Goal: Transaction & Acquisition: Purchase product/service

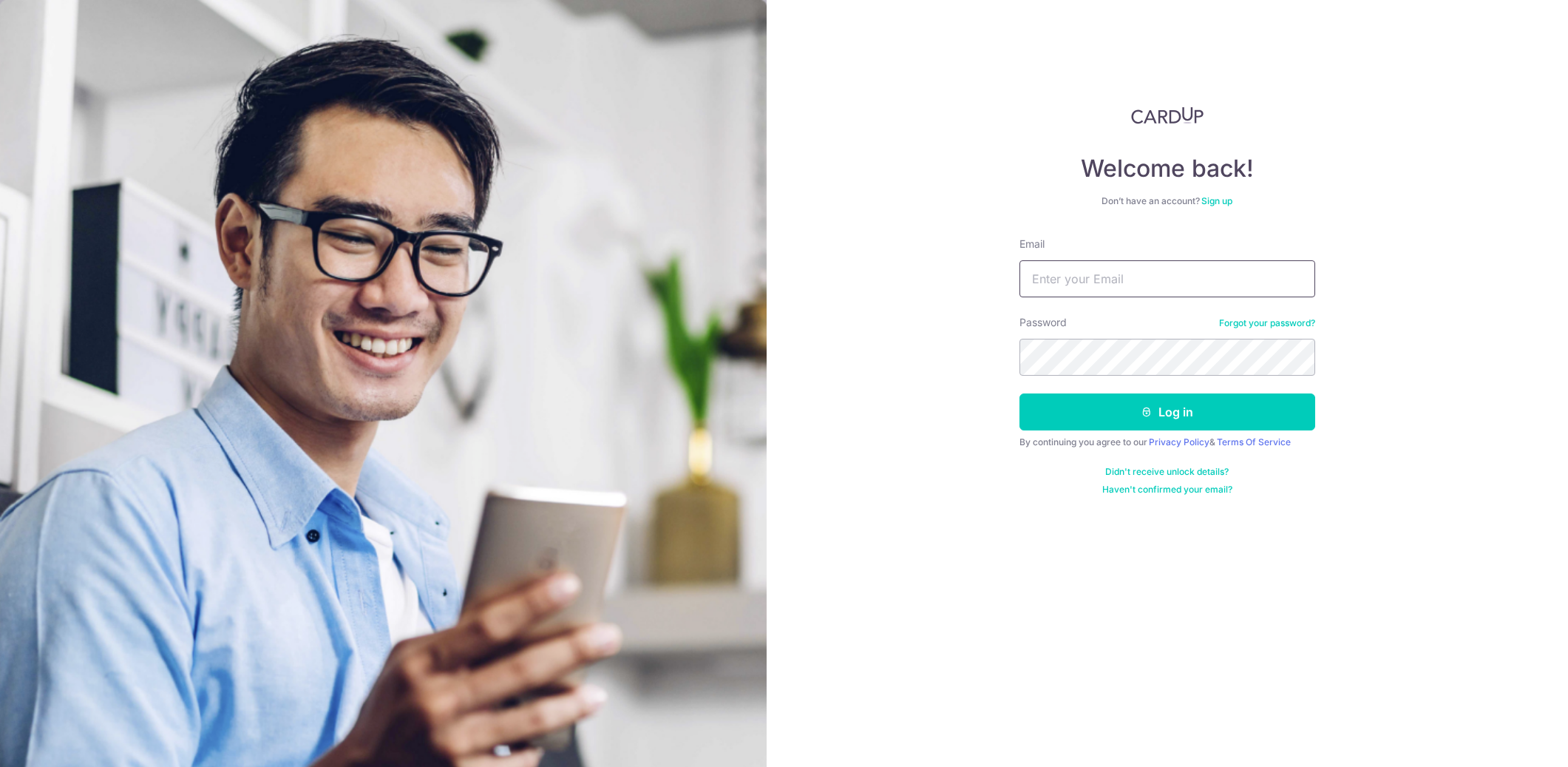
click at [1154, 265] on input "Email" at bounding box center [1168, 279] width 296 height 37
click at [0, 766] on com-1password-button at bounding box center [0, 767] width 0 height 0
click at [1118, 282] on input "Email" at bounding box center [1168, 279] width 296 height 37
paste input "rae.khor@gmail.com"
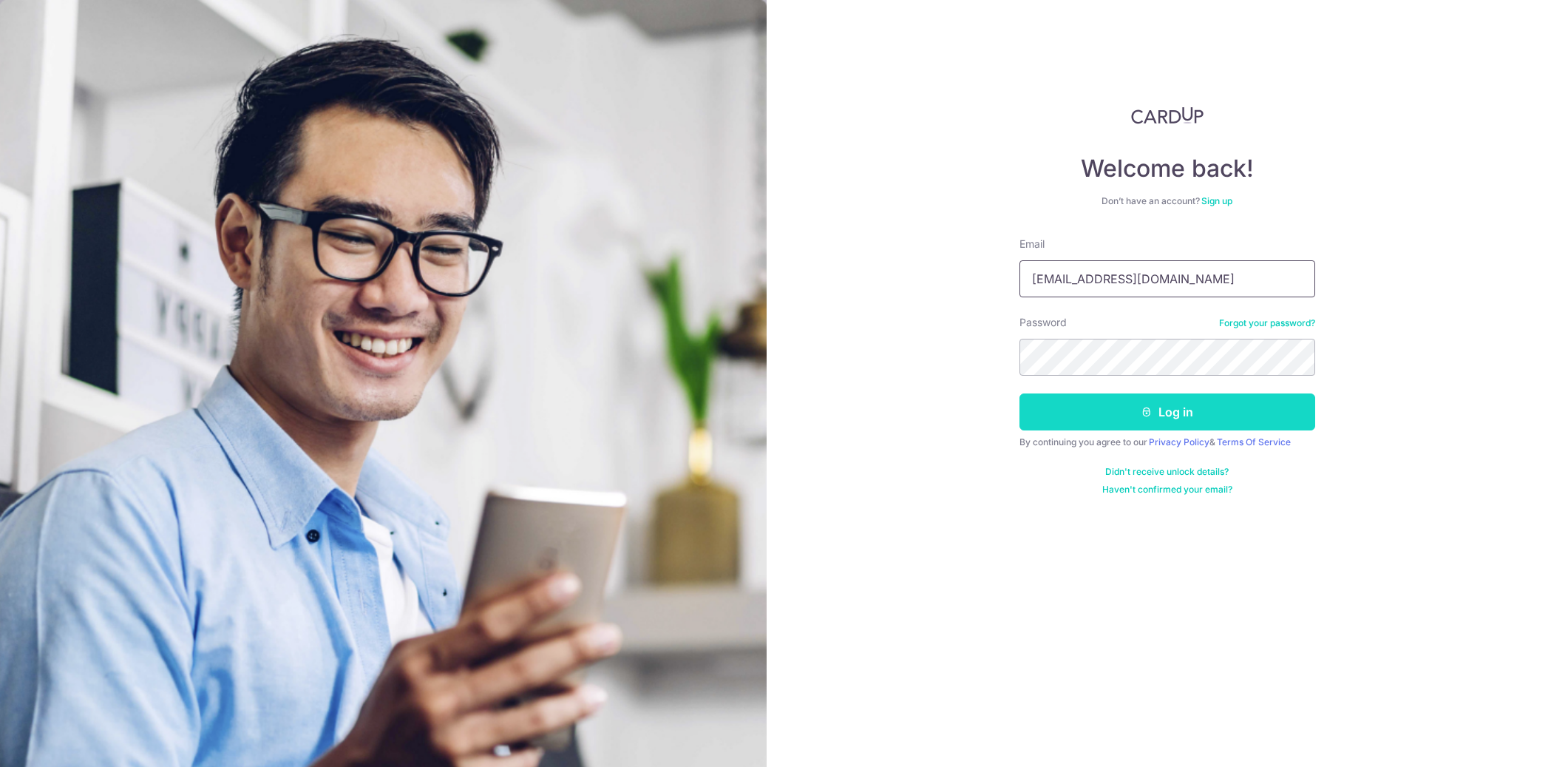
type input "rae.khor@gmail.com"
click at [1146, 418] on button "Log in" at bounding box center [1168, 411] width 296 height 37
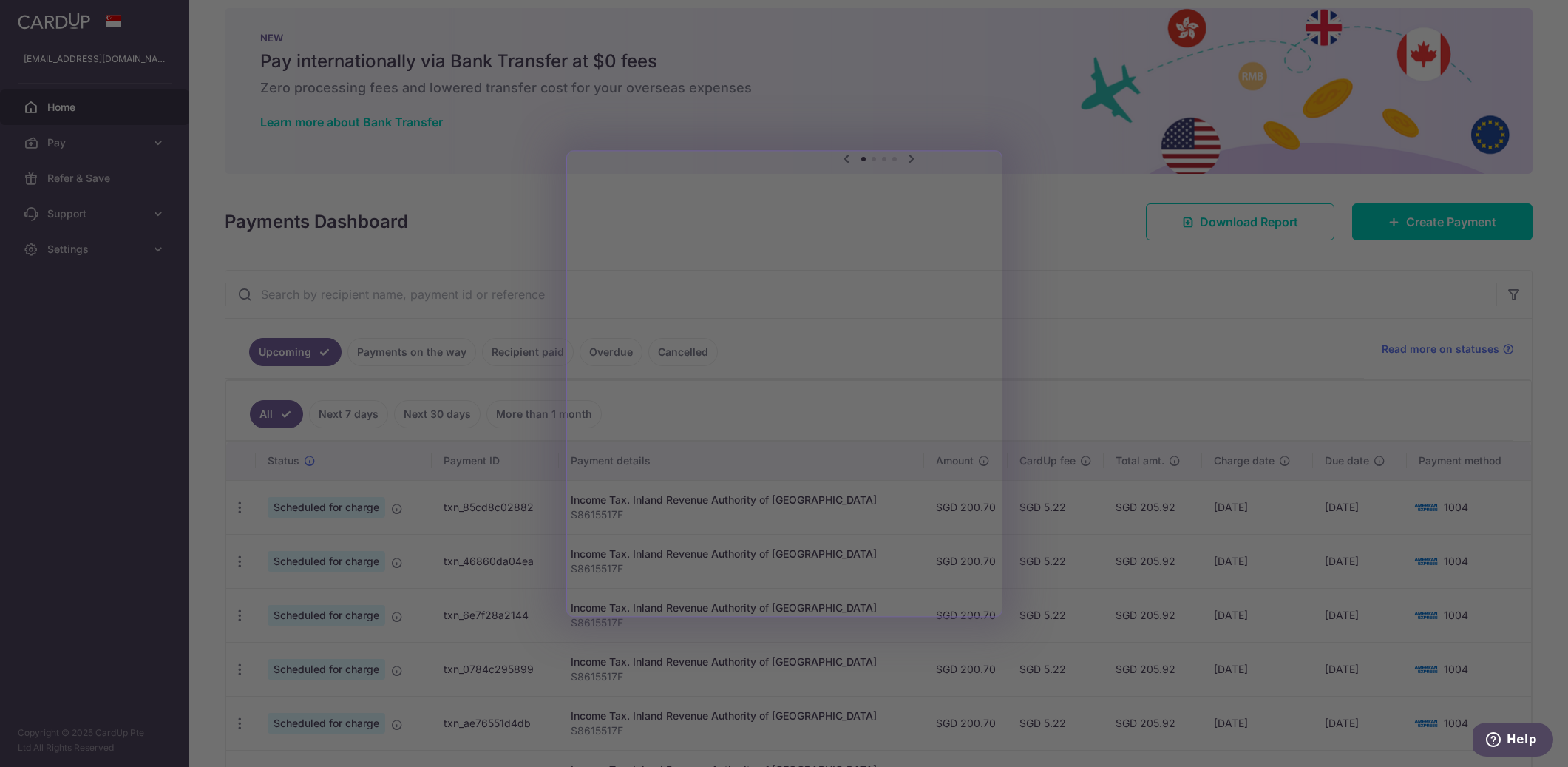
scroll to position [23, 0]
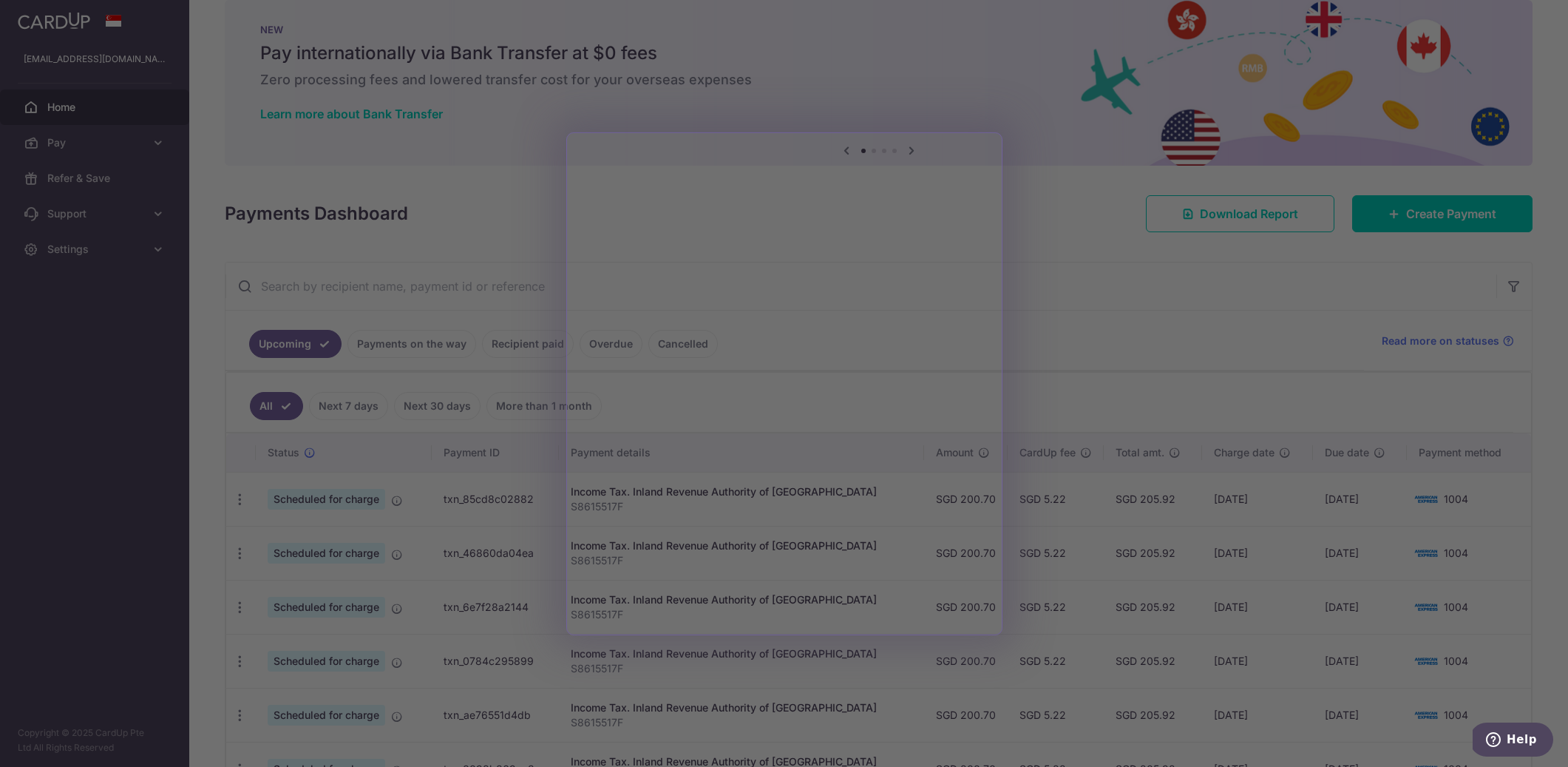
click at [1293, 336] on div at bounding box center [792, 387] width 1584 height 775
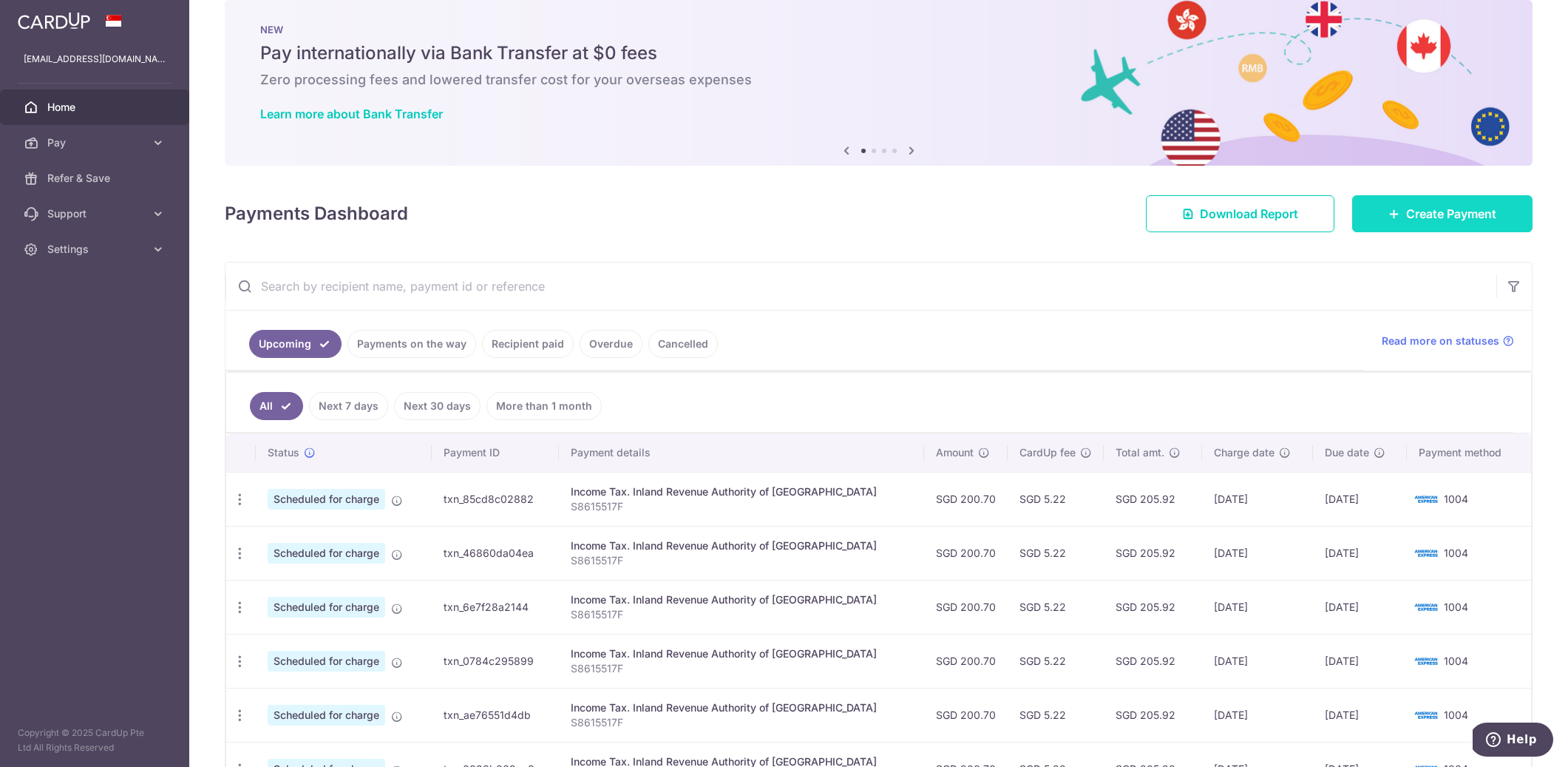
click at [1402, 208] on link "Create Payment" at bounding box center [1442, 213] width 180 height 37
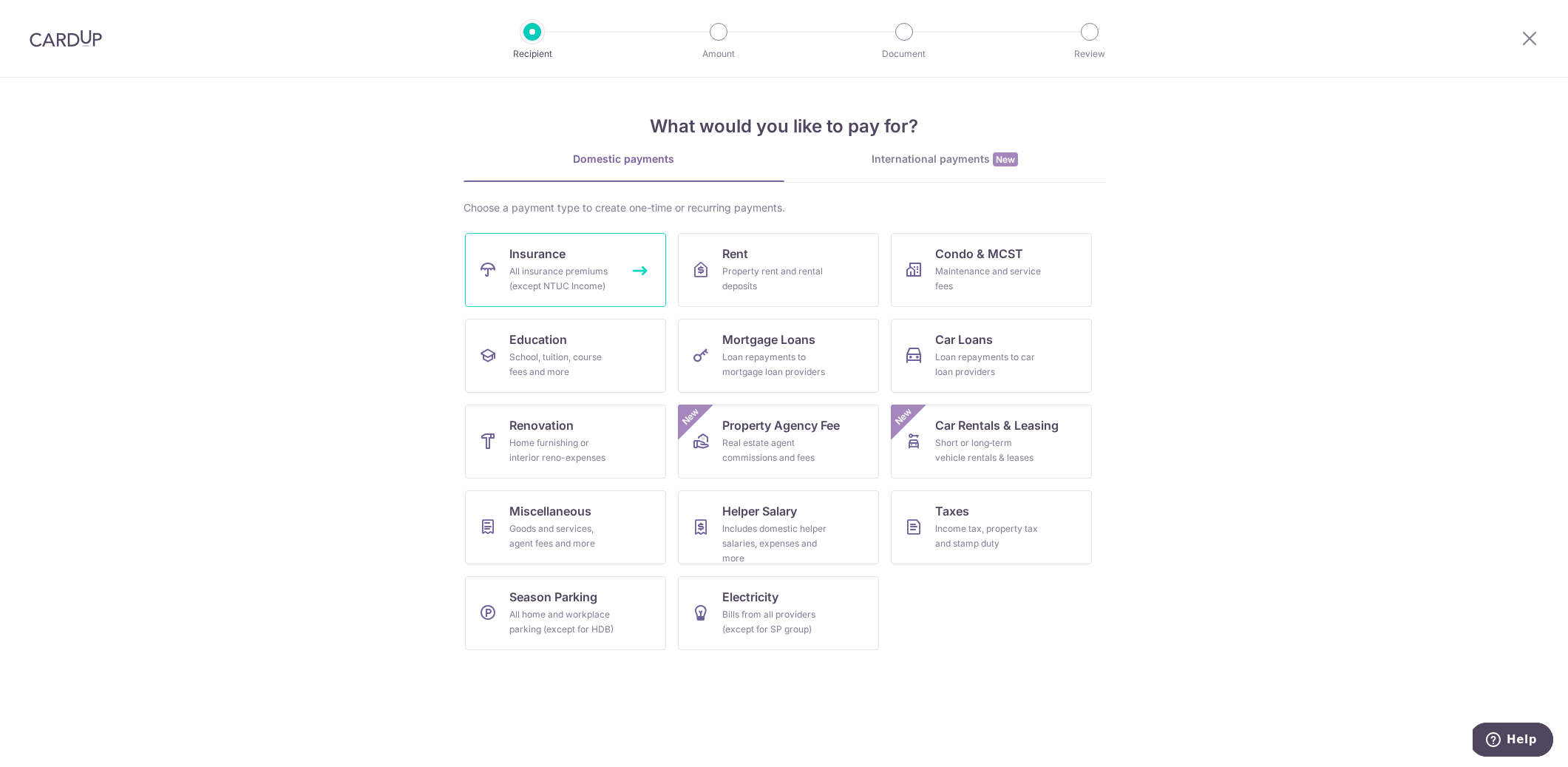
click at [569, 288] on div "All insurance premiums (except NTUC Income)" at bounding box center [562, 279] width 107 height 30
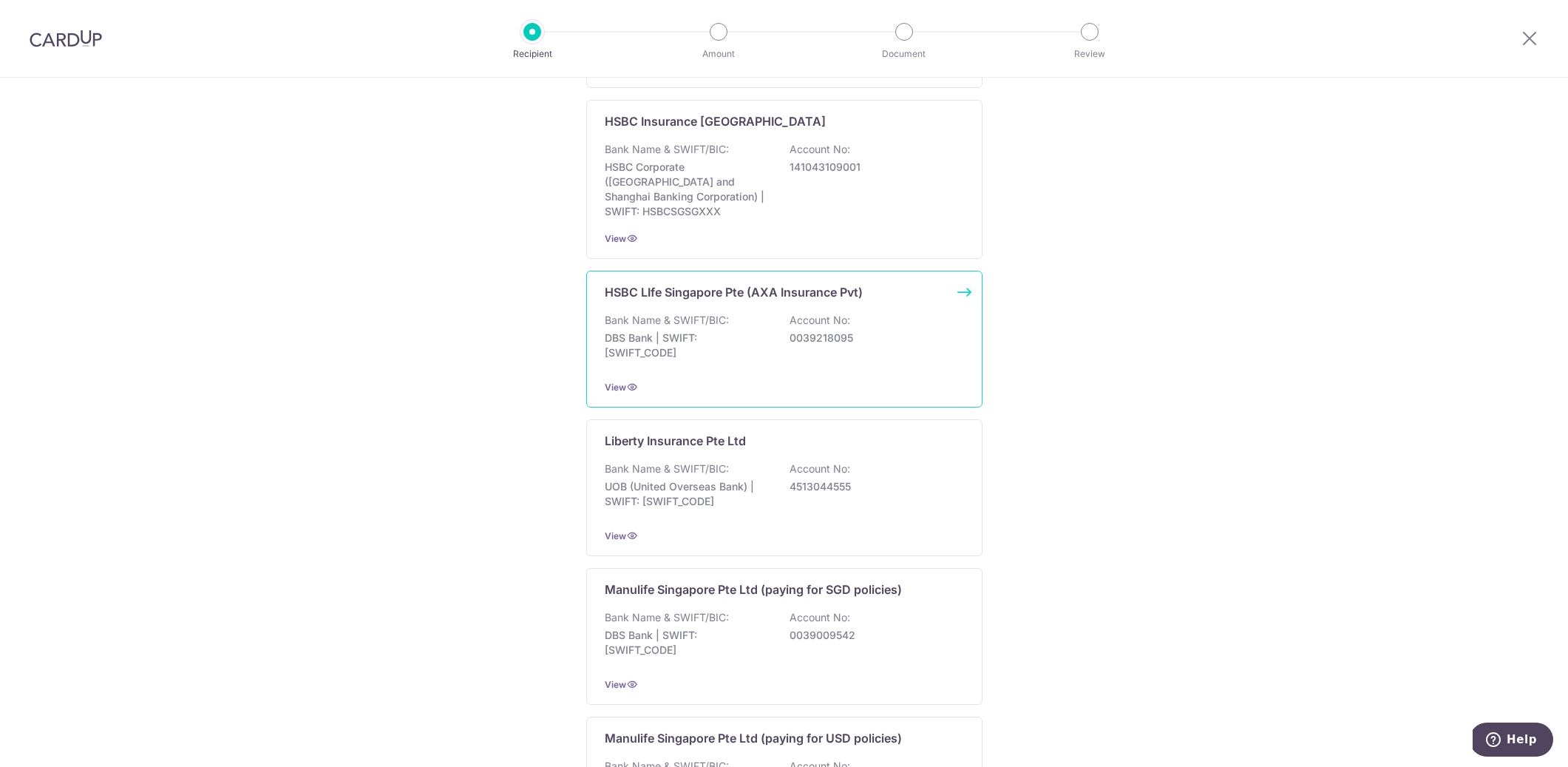
scroll to position [1254, 0]
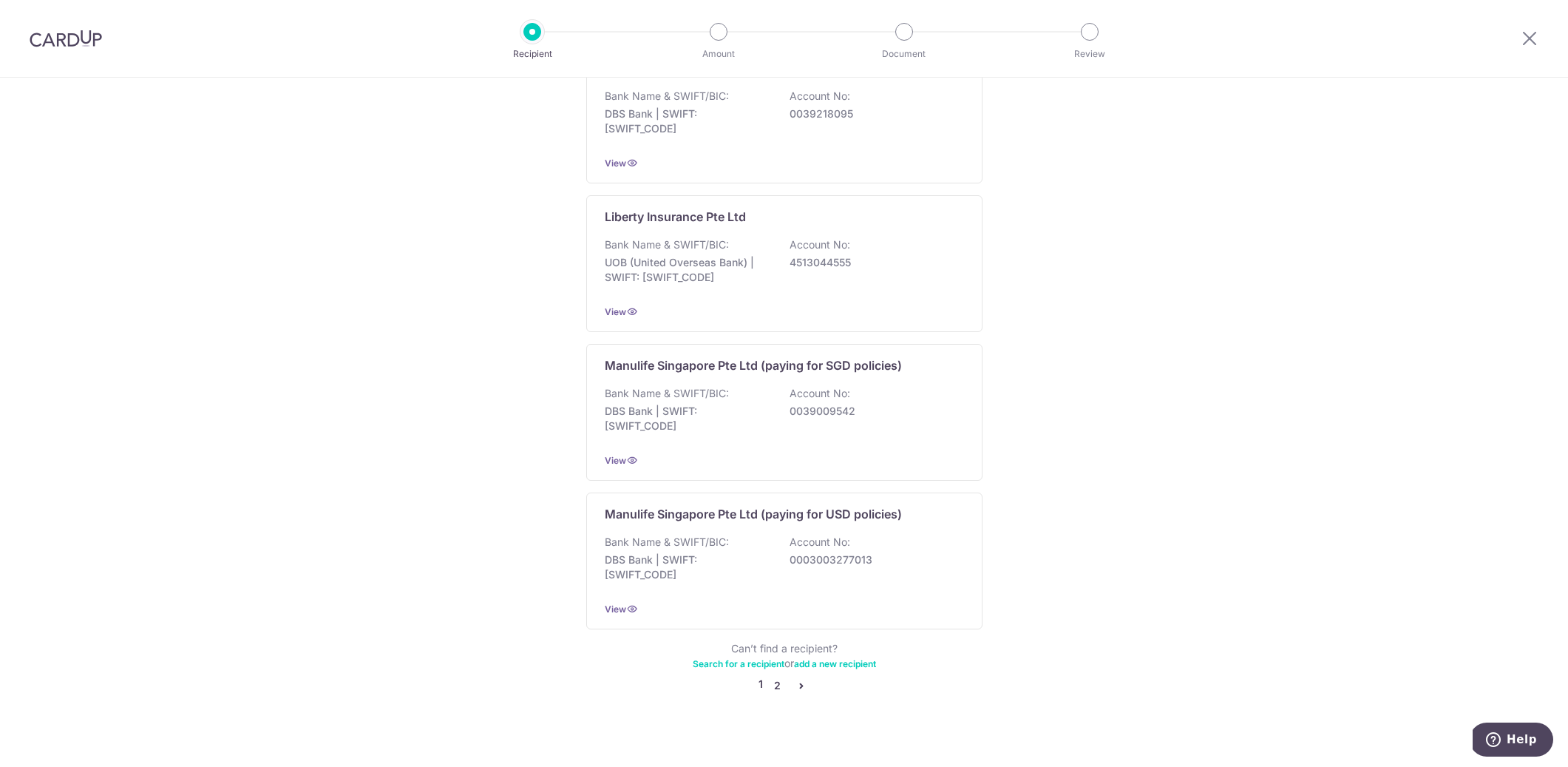
click at [775, 677] on link "2" at bounding box center [778, 686] width 18 height 18
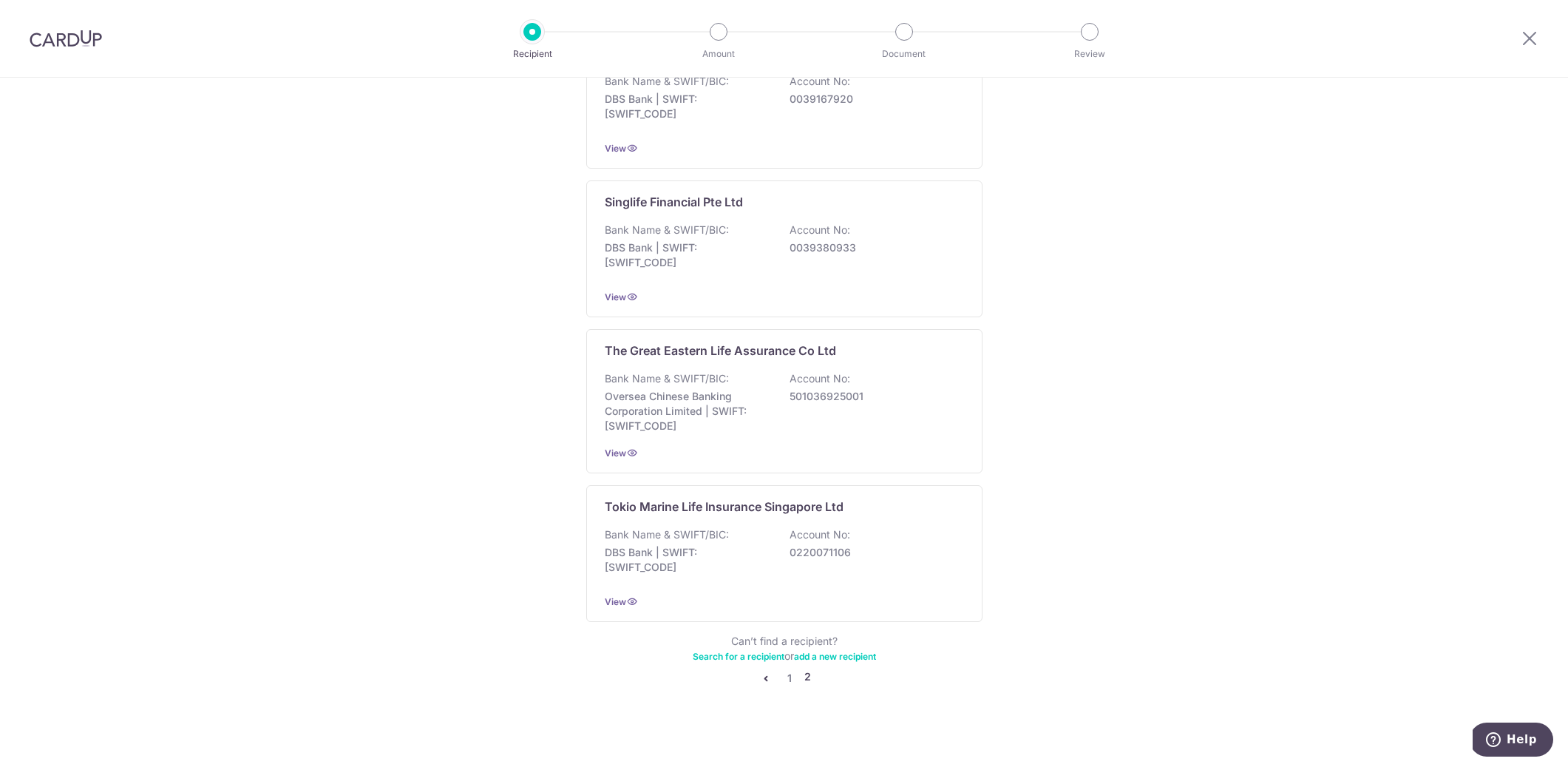
scroll to position [0, 0]
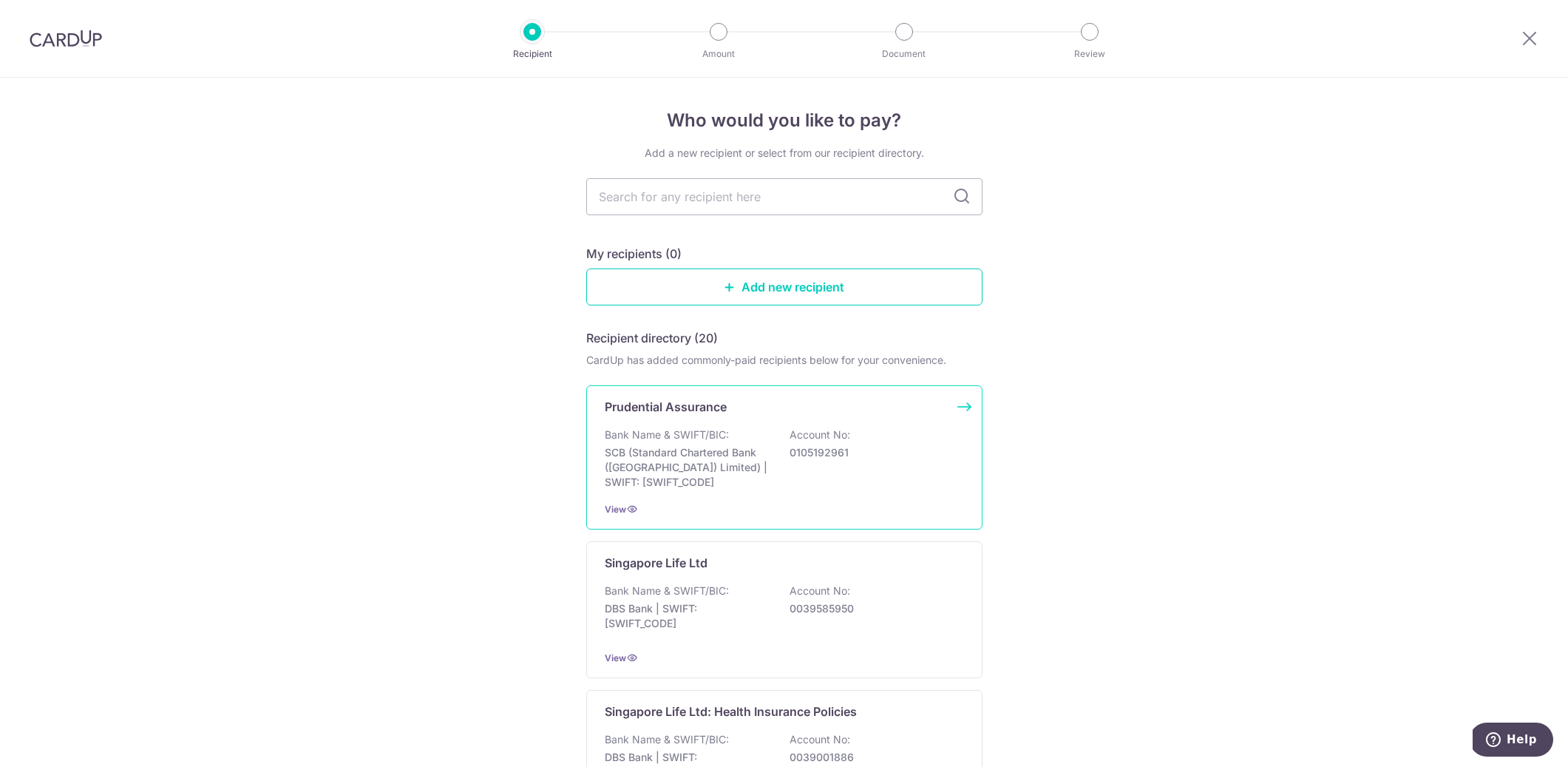
click at [732, 489] on p "SCB (Standard Chartered Bank (Singapore) Limited) | SWIFT: SCBLSG22XXX" at bounding box center [687, 468] width 166 height 45
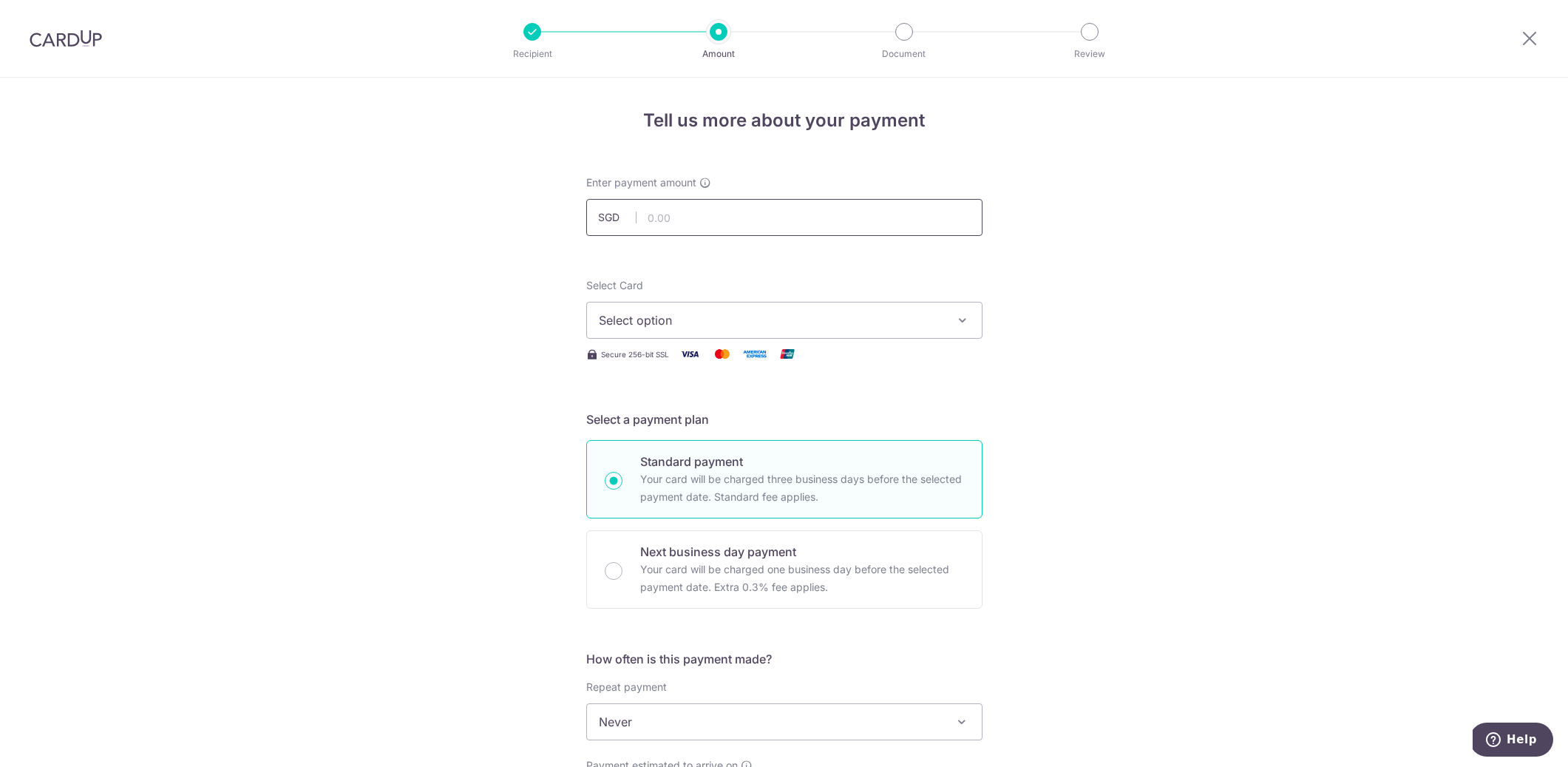
click at [693, 223] on input "text" at bounding box center [784, 217] width 397 height 37
paste input "87304291"
type input "87304291"
click at [688, 316] on span "Select option" at bounding box center [771, 321] width 345 height 18
click at [719, 422] on span "**** 1004" at bounding box center [784, 427] width 372 height 18
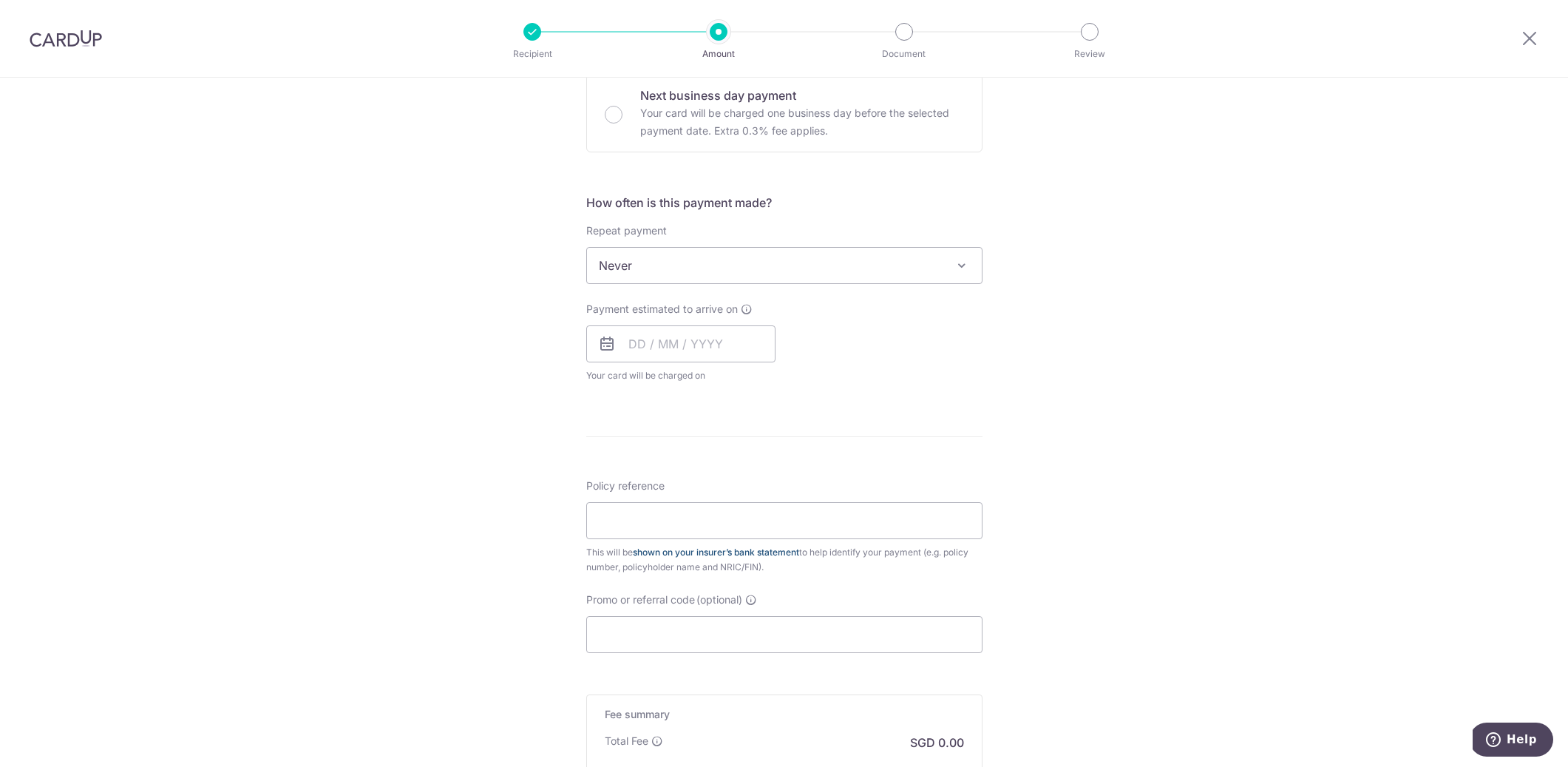
scroll to position [499, 0]
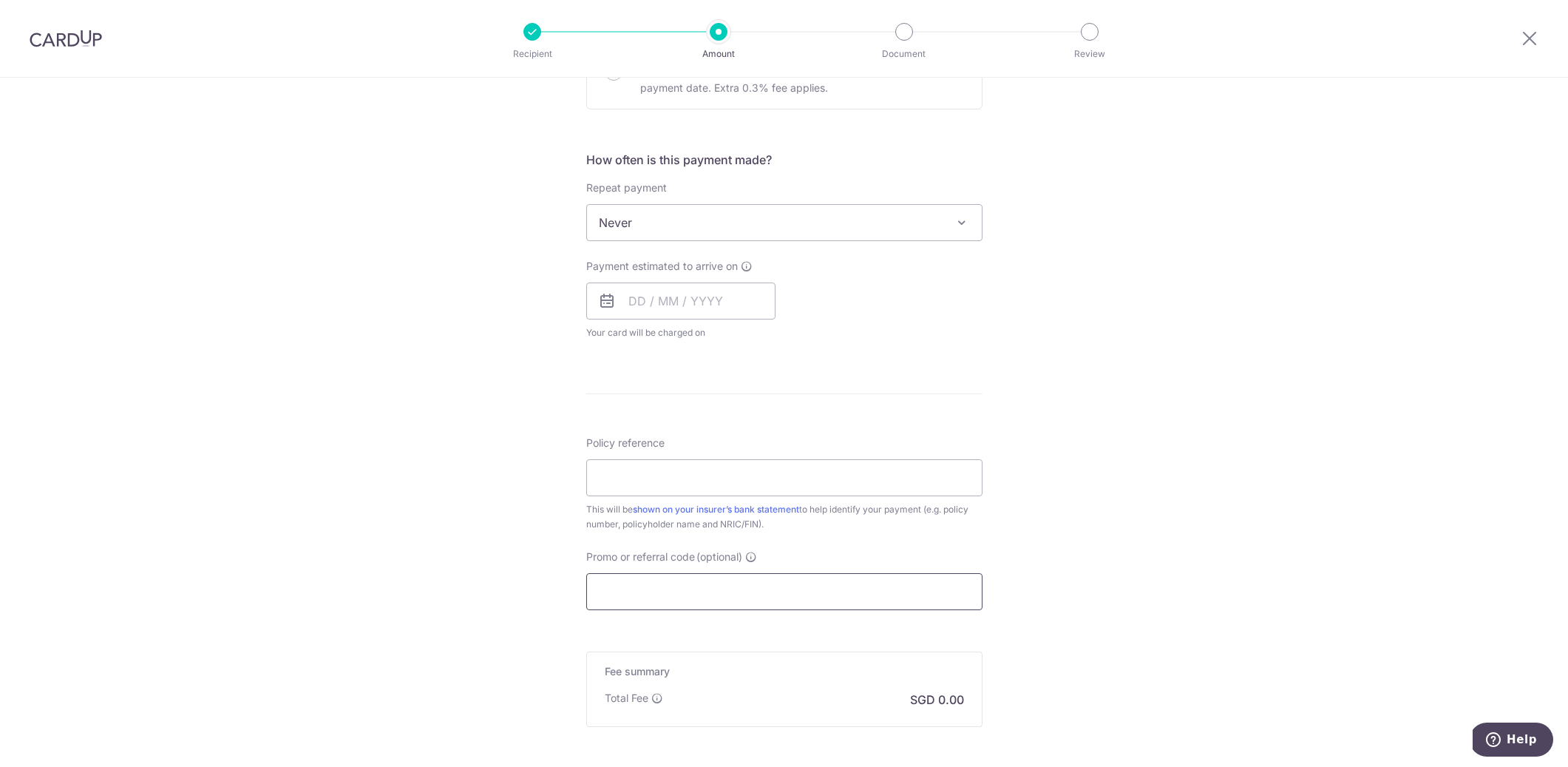
click at [680, 600] on input "Promo or referral code (optional)" at bounding box center [784, 591] width 397 height 37
click at [698, 495] on input "Policy reference" at bounding box center [784, 478] width 397 height 37
paste input "87304291"
type input "87304291"
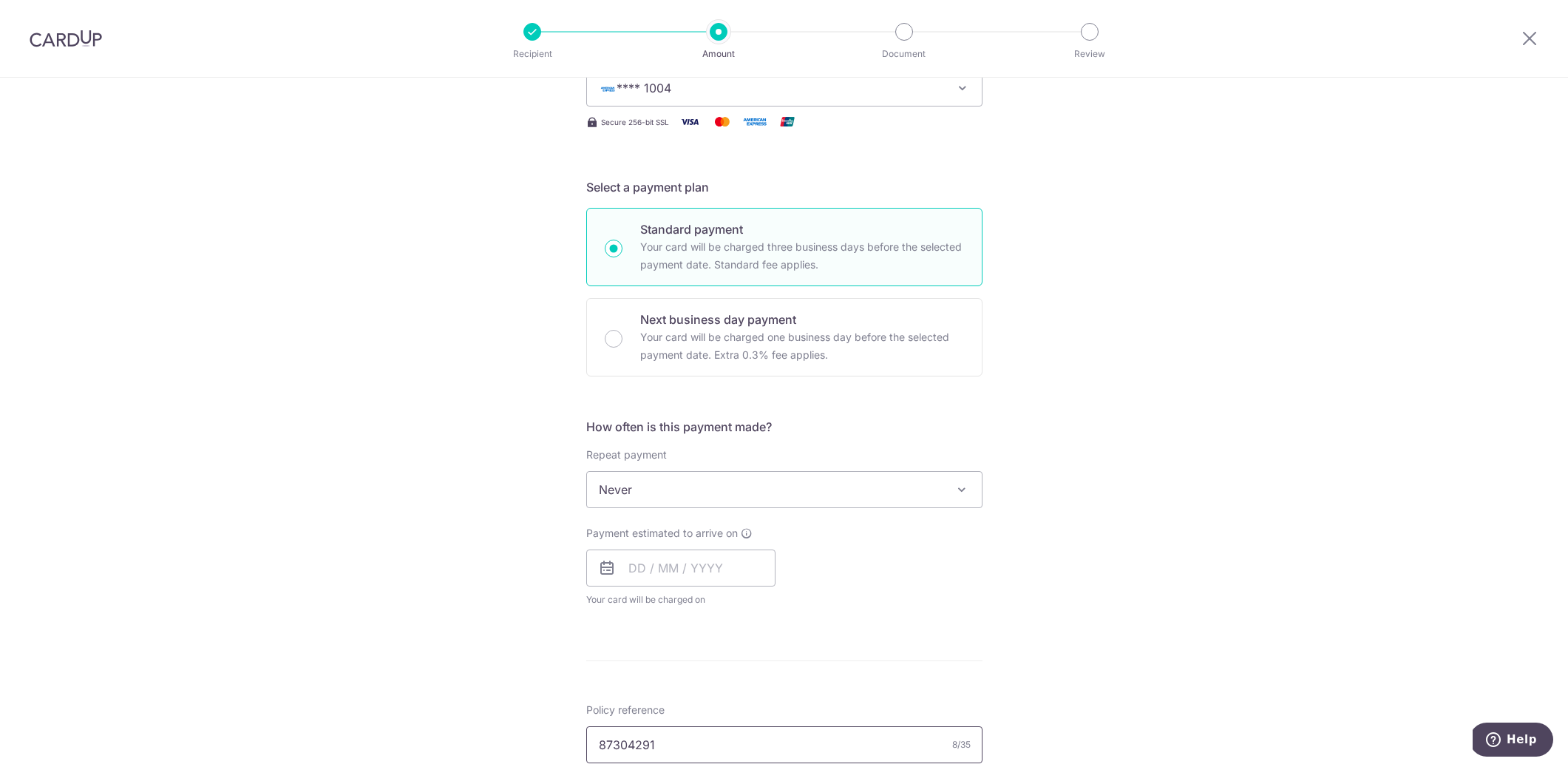
scroll to position [0, 0]
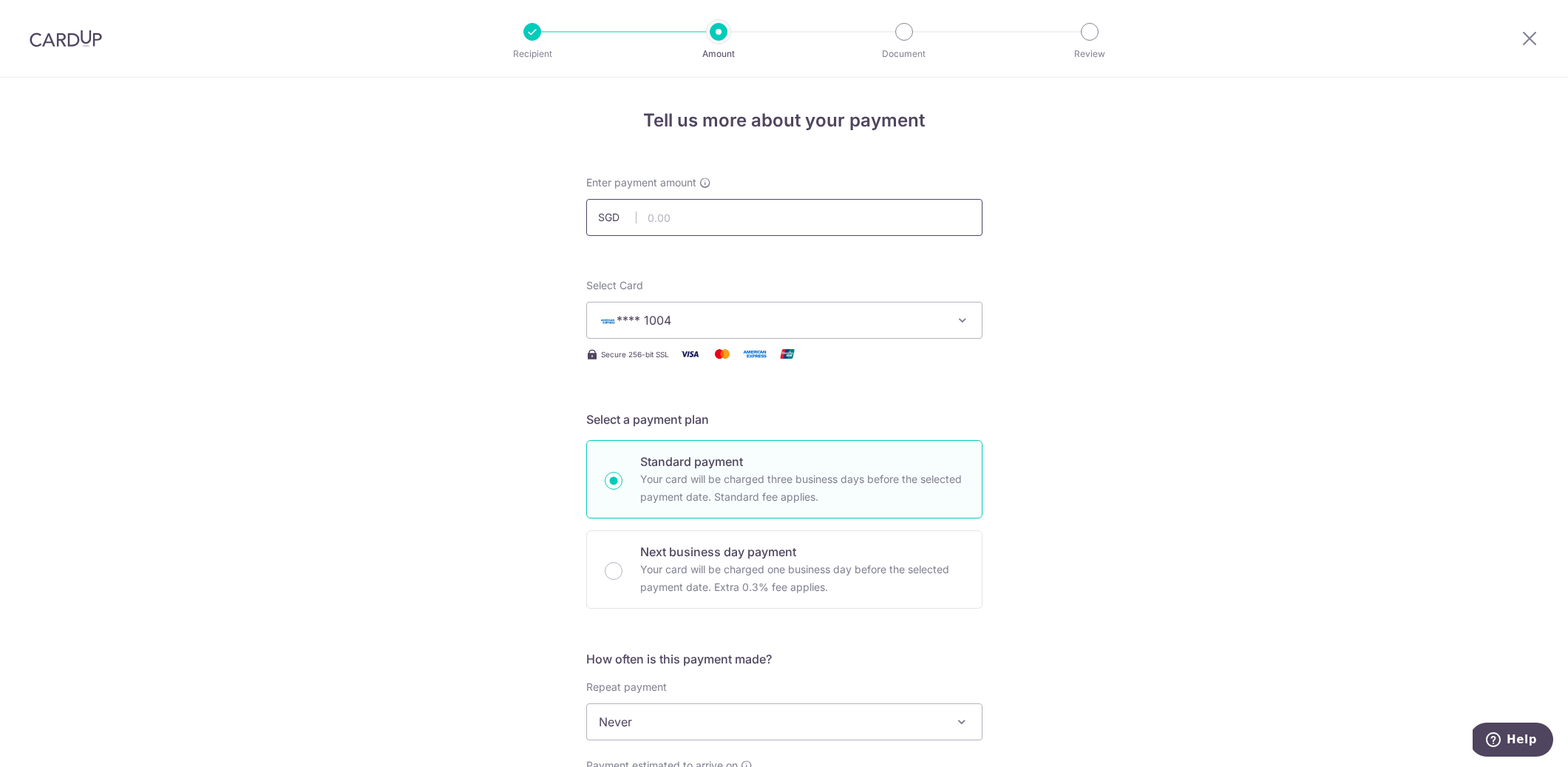
click at [667, 214] on input "text" at bounding box center [784, 217] width 397 height 37
paste input "215.95"
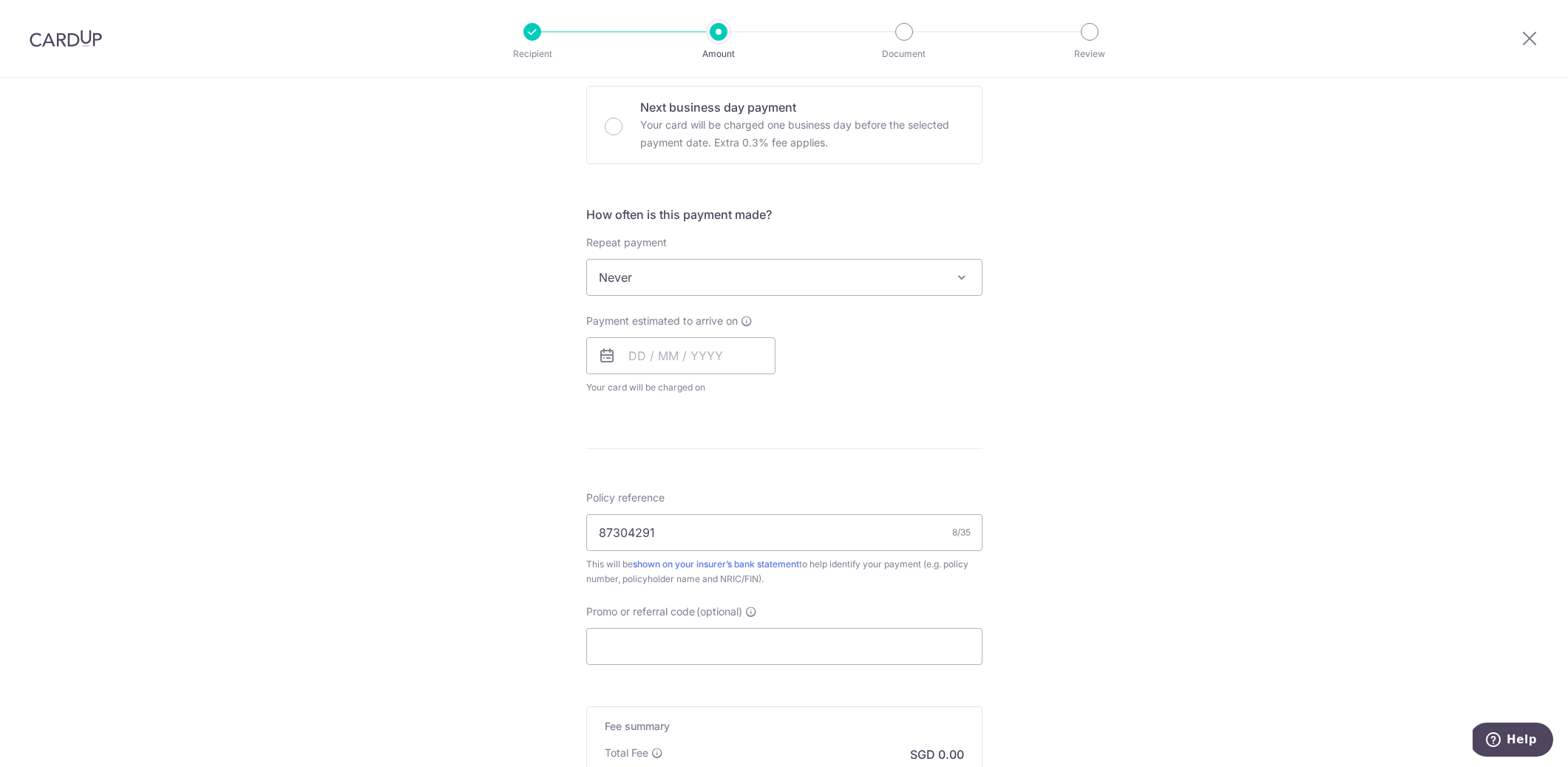
scroll to position [418, 0]
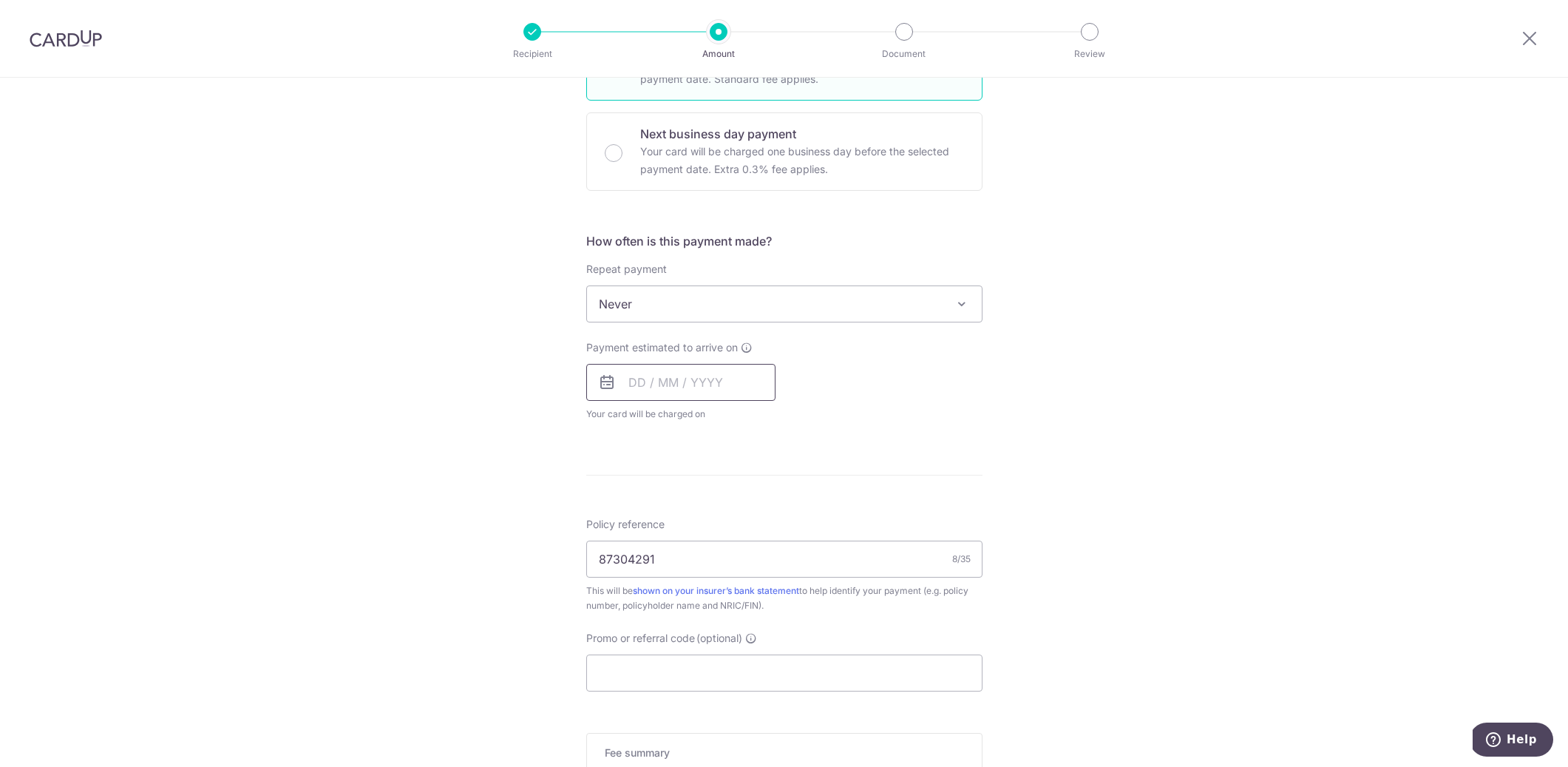
type input "215.95"
click at [724, 381] on input "text" at bounding box center [681, 382] width 189 height 37
click at [758, 573] on link "22" at bounding box center [765, 576] width 23 height 23
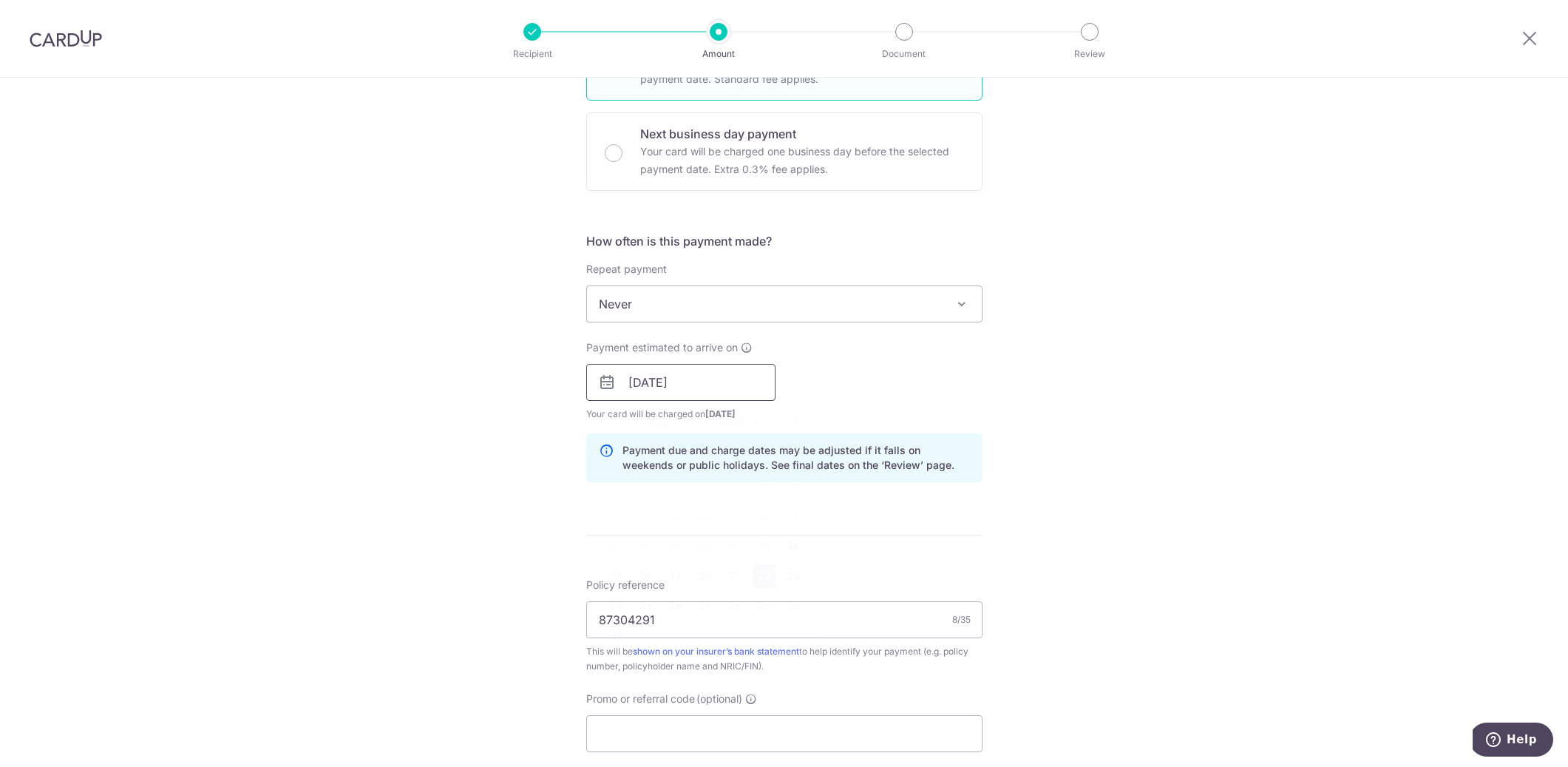
click at [702, 384] on input "22/08/2025" at bounding box center [681, 382] width 189 height 37
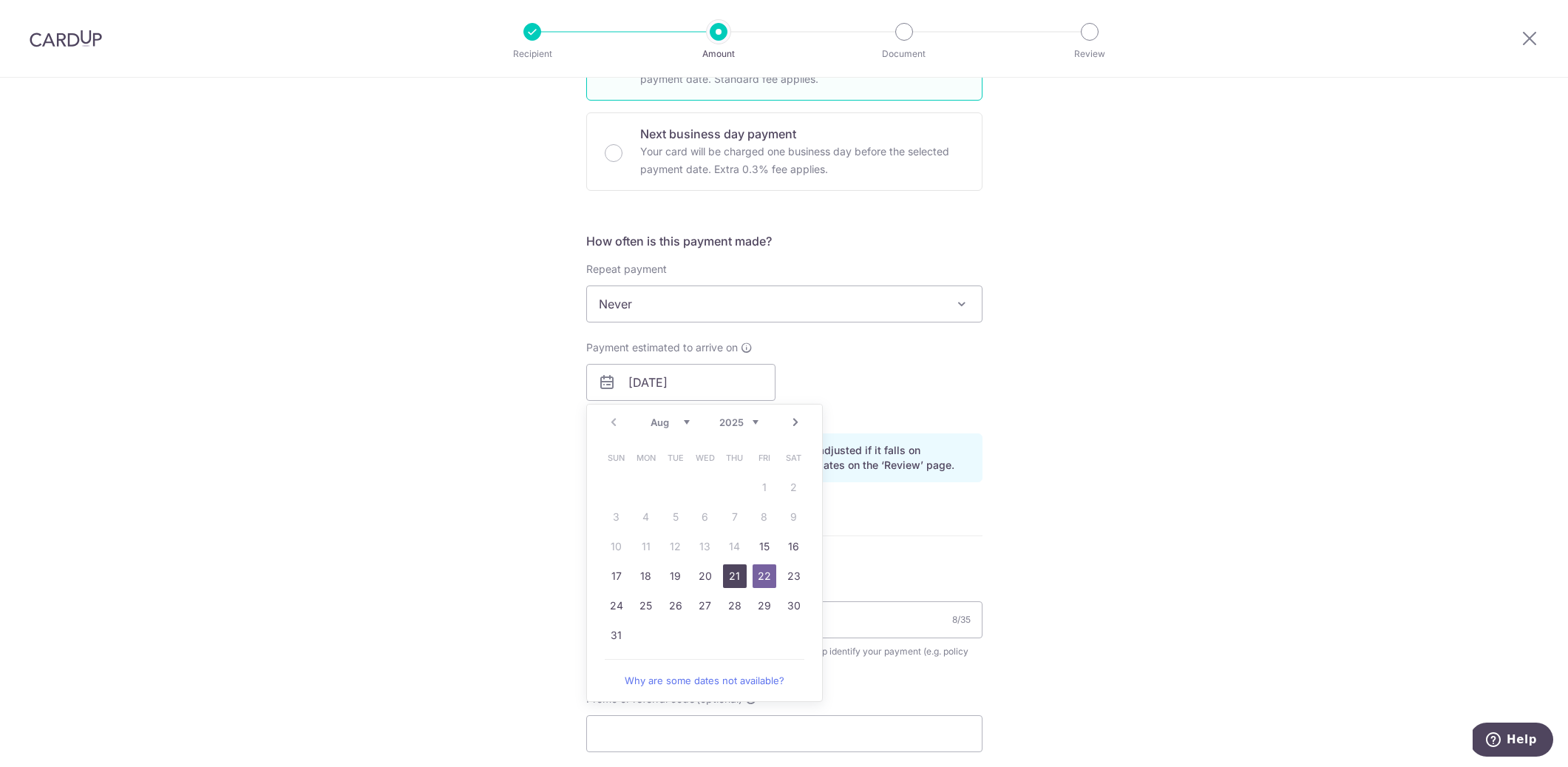
click at [739, 578] on link "21" at bounding box center [735, 576] width 23 height 23
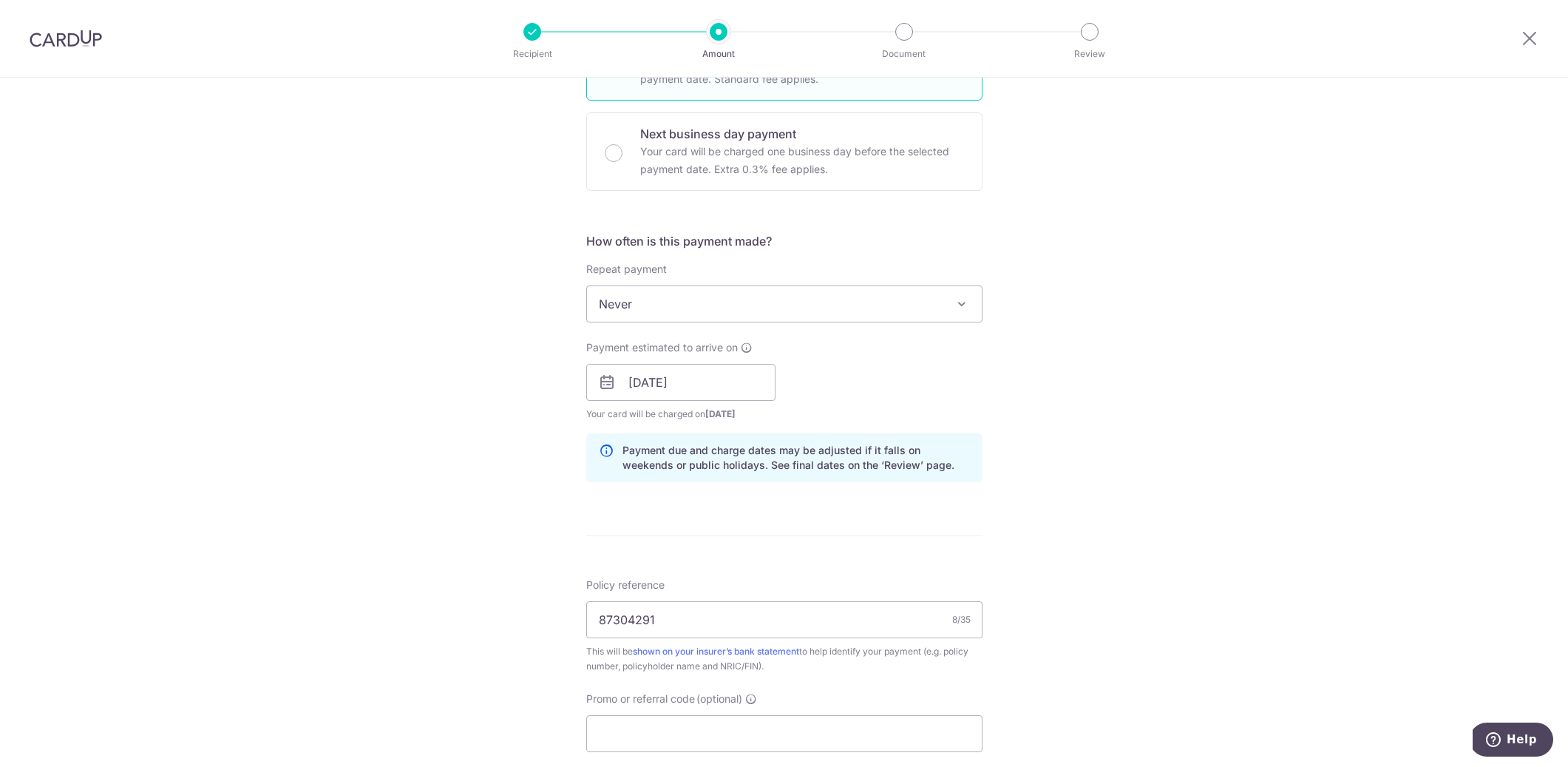
click at [878, 362] on div "Payment estimated to arrive on 21/08/2025 Prev Next Aug Sep Oct Nov Dec 2025 20…" at bounding box center [784, 381] width 414 height 82
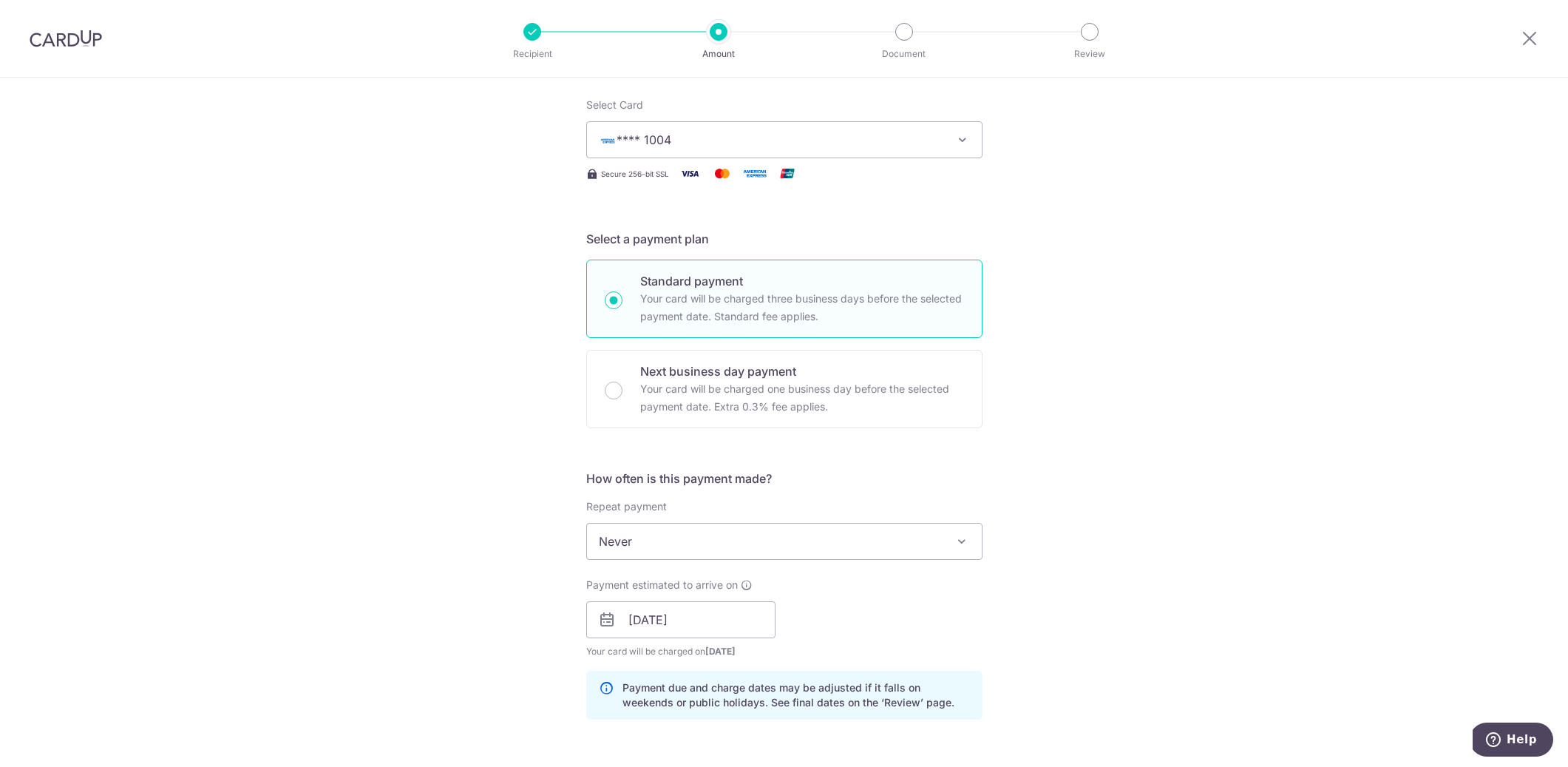
scroll to position [362, 0]
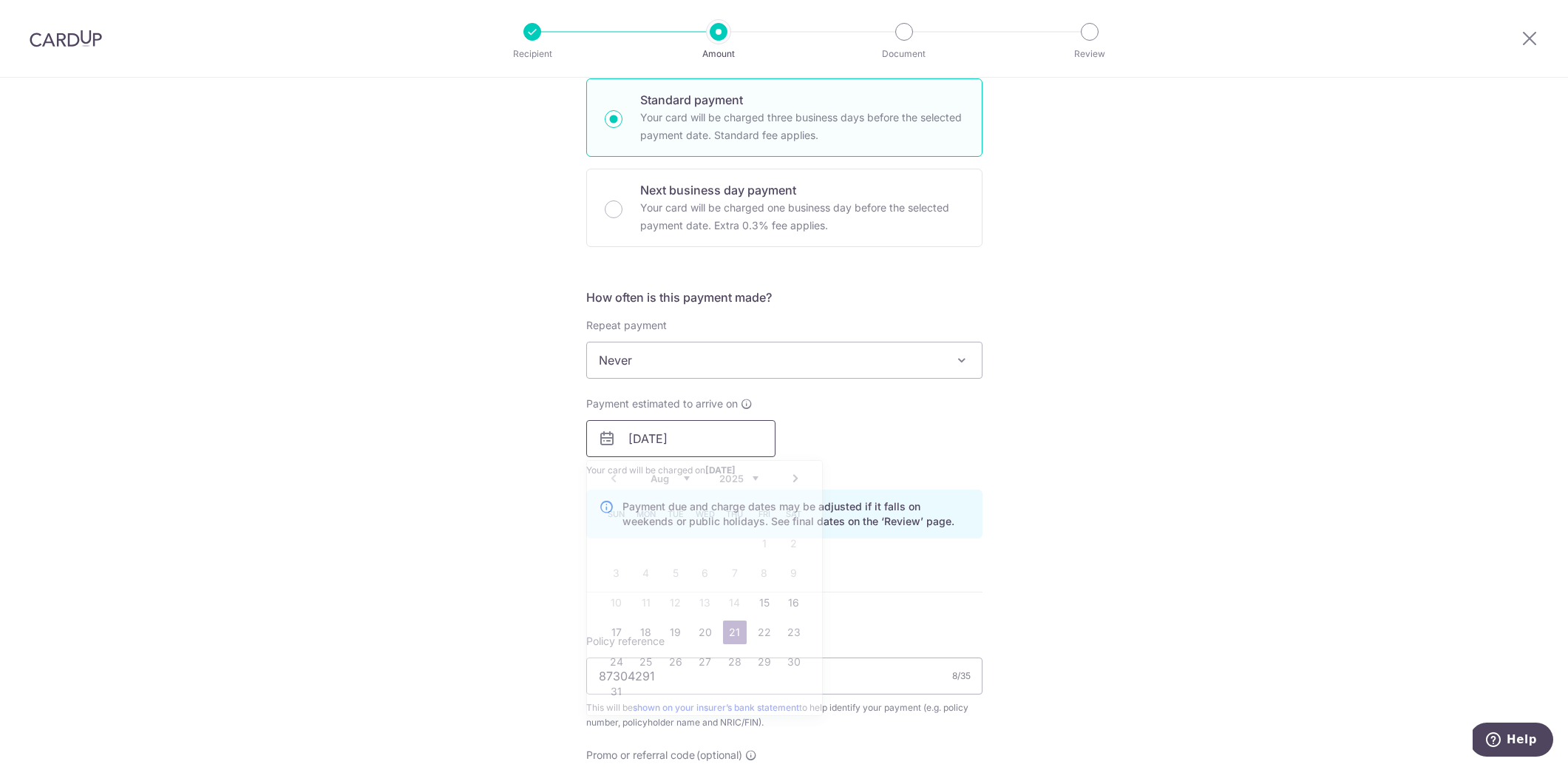
drag, startPoint x: 708, startPoint y: 442, endPoint x: 690, endPoint y: 427, distance: 23.4
click at [708, 442] on input "21/08/2025" at bounding box center [681, 438] width 189 height 37
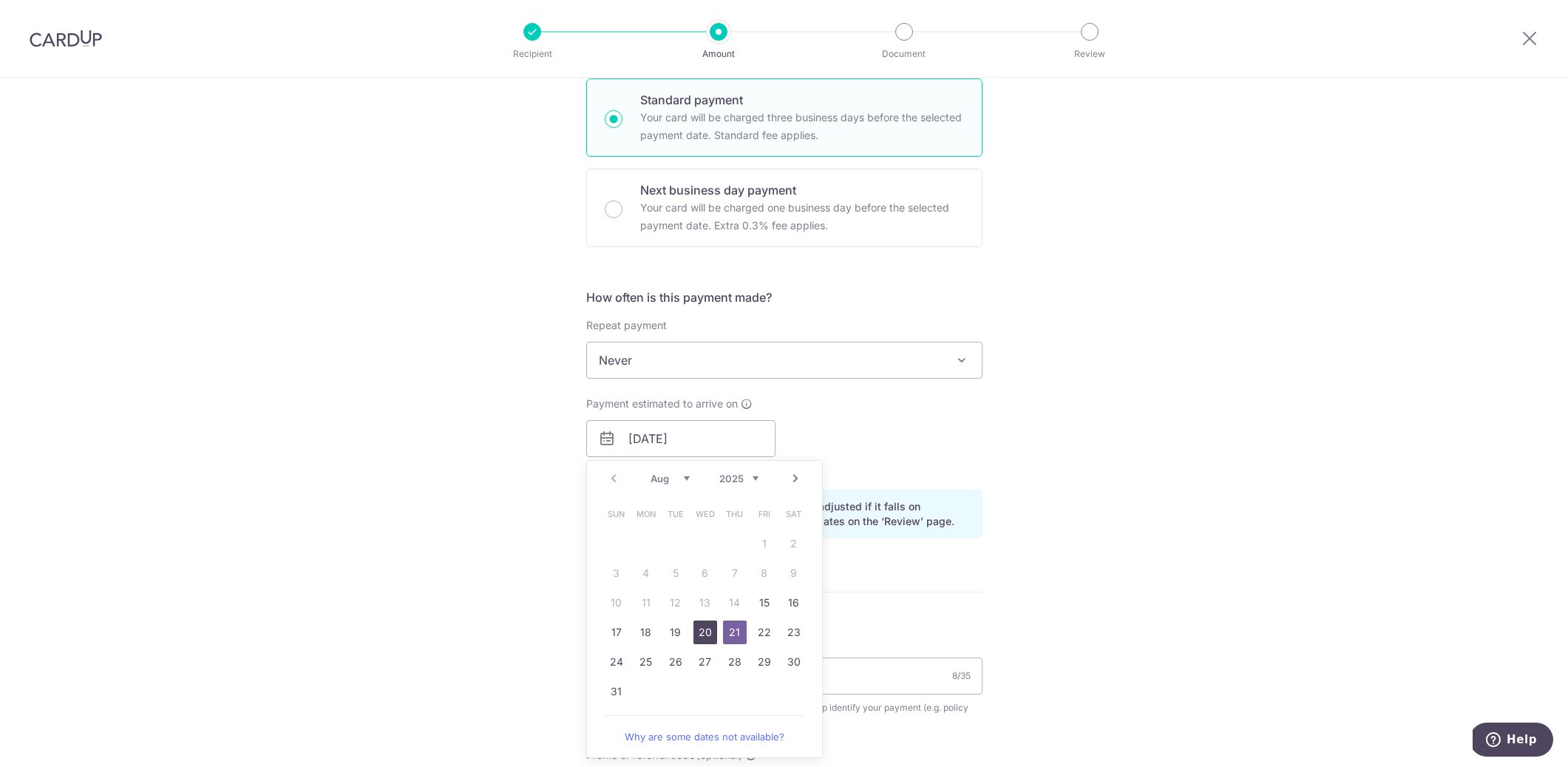
click at [707, 637] on link "20" at bounding box center [706, 633] width 23 height 23
type input "20/08/2025"
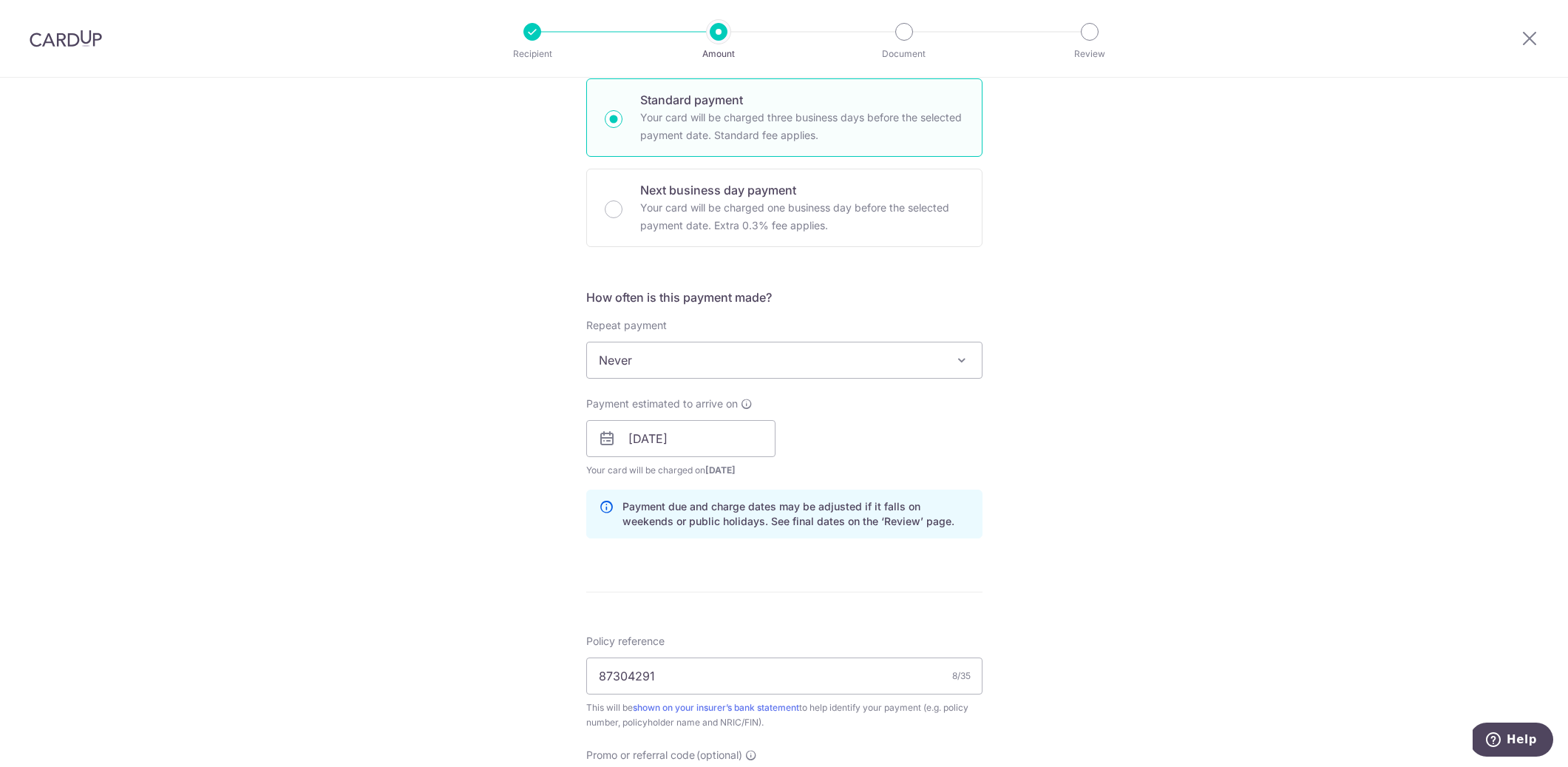
click at [877, 508] on p "Payment due and charge dates may be adjusted if it falls on weekends or public …" at bounding box center [796, 513] width 347 height 30
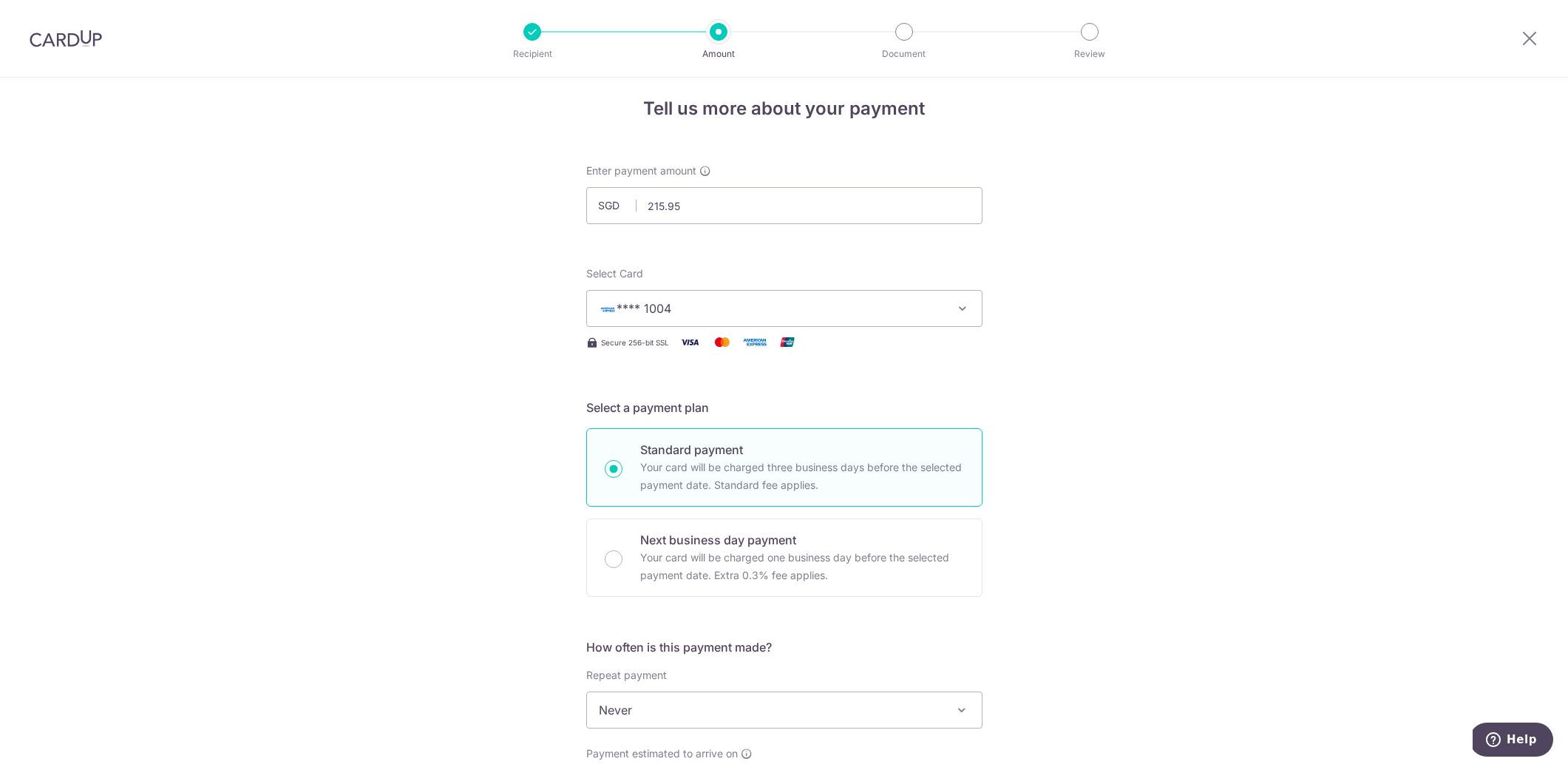
scroll to position [482, 0]
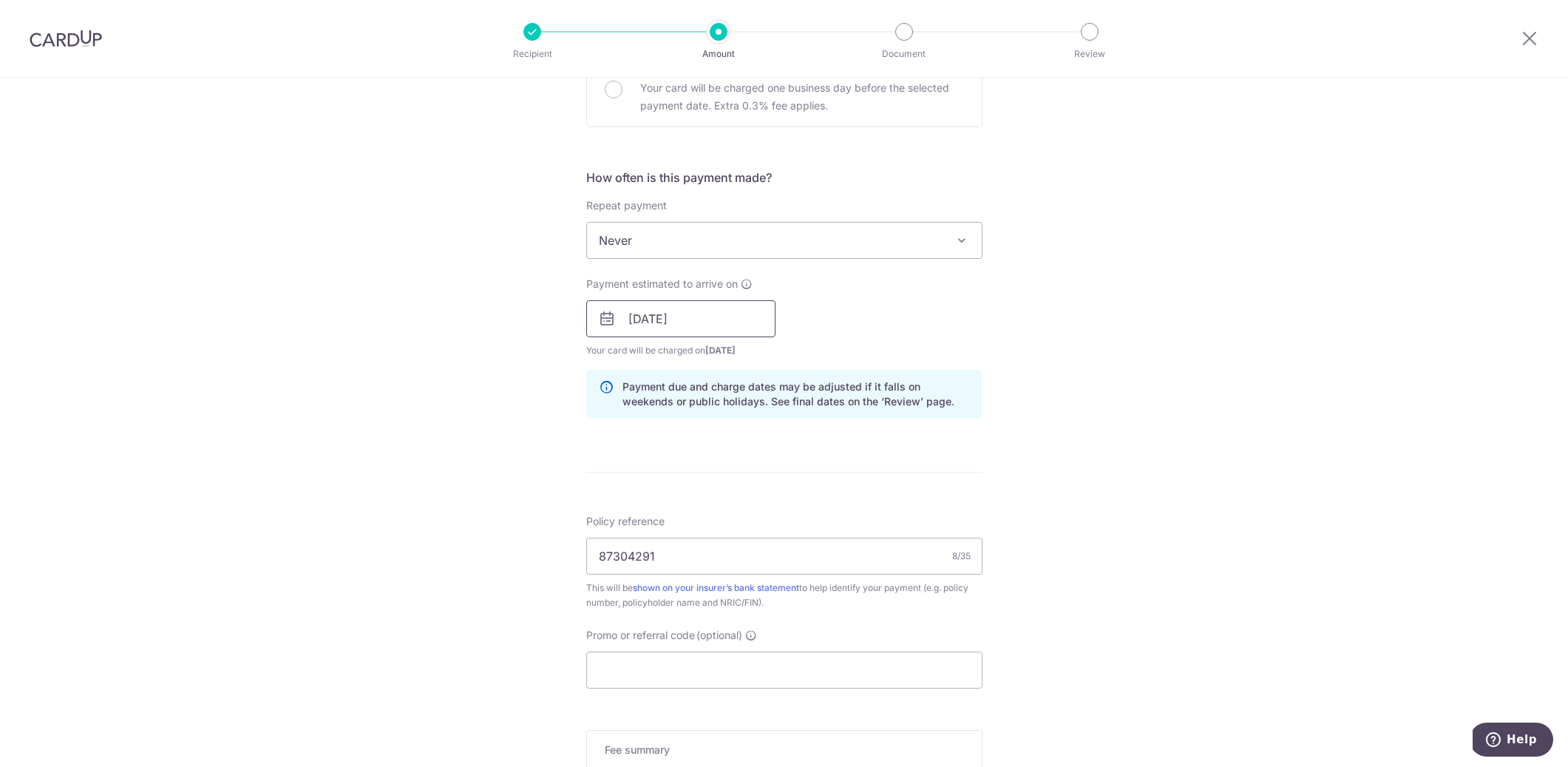
click at [702, 315] on input "20/08/2025" at bounding box center [681, 318] width 189 height 37
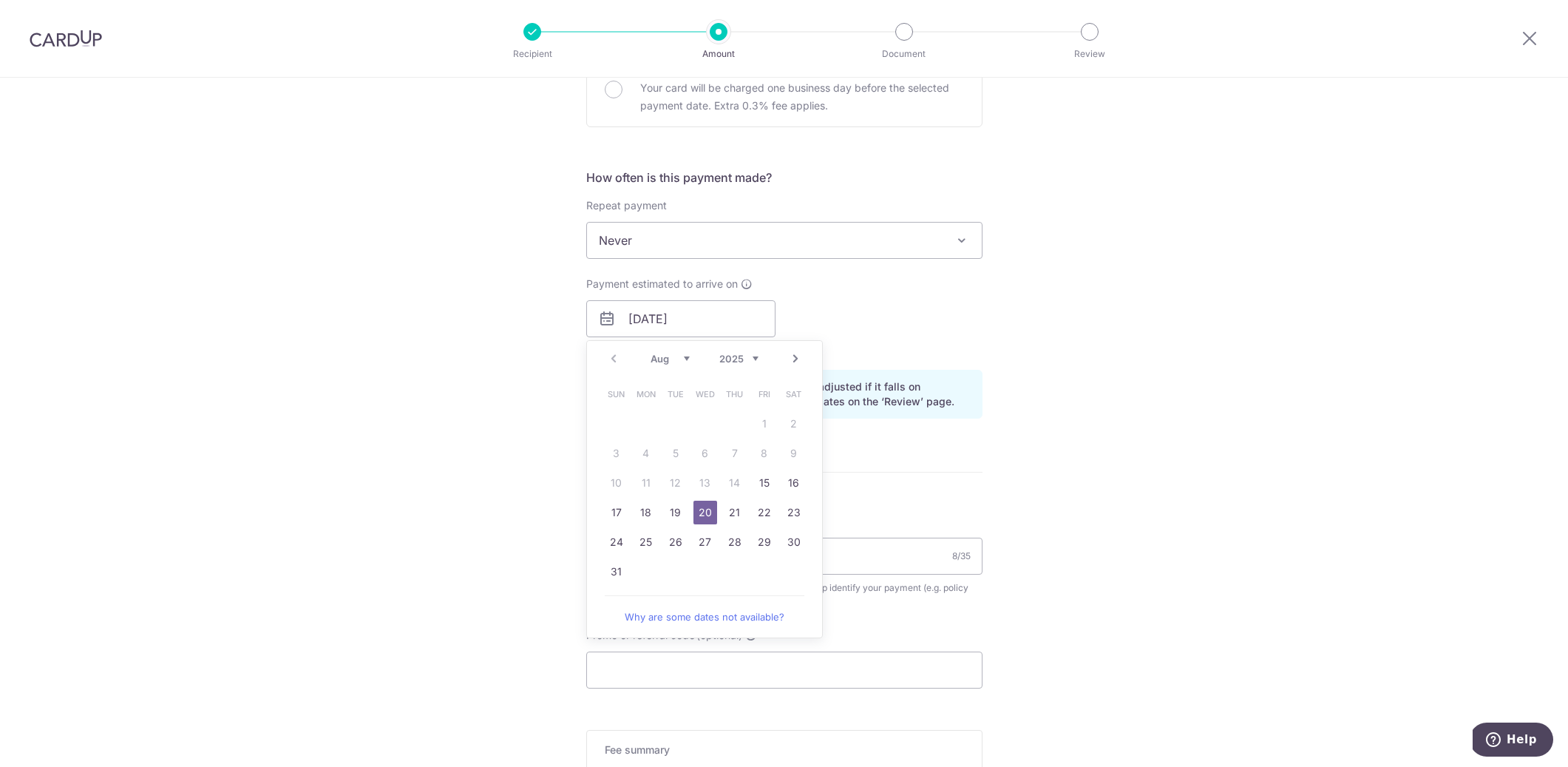
click at [1111, 401] on div "Tell us more about your payment Enter payment amount SGD 215.95 215.95 Select C…" at bounding box center [784, 295] width 1568 height 1399
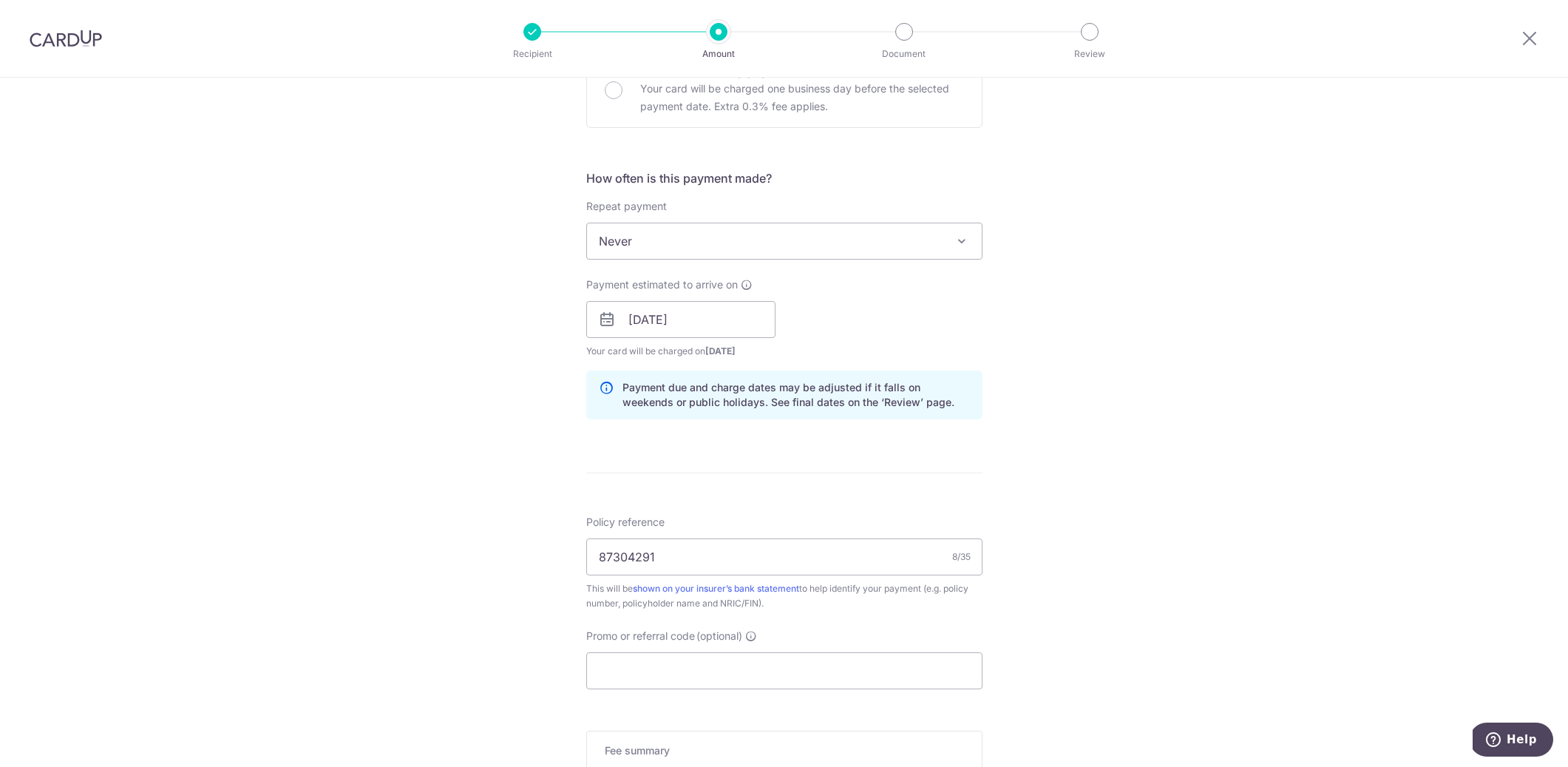
scroll to position [710, 0]
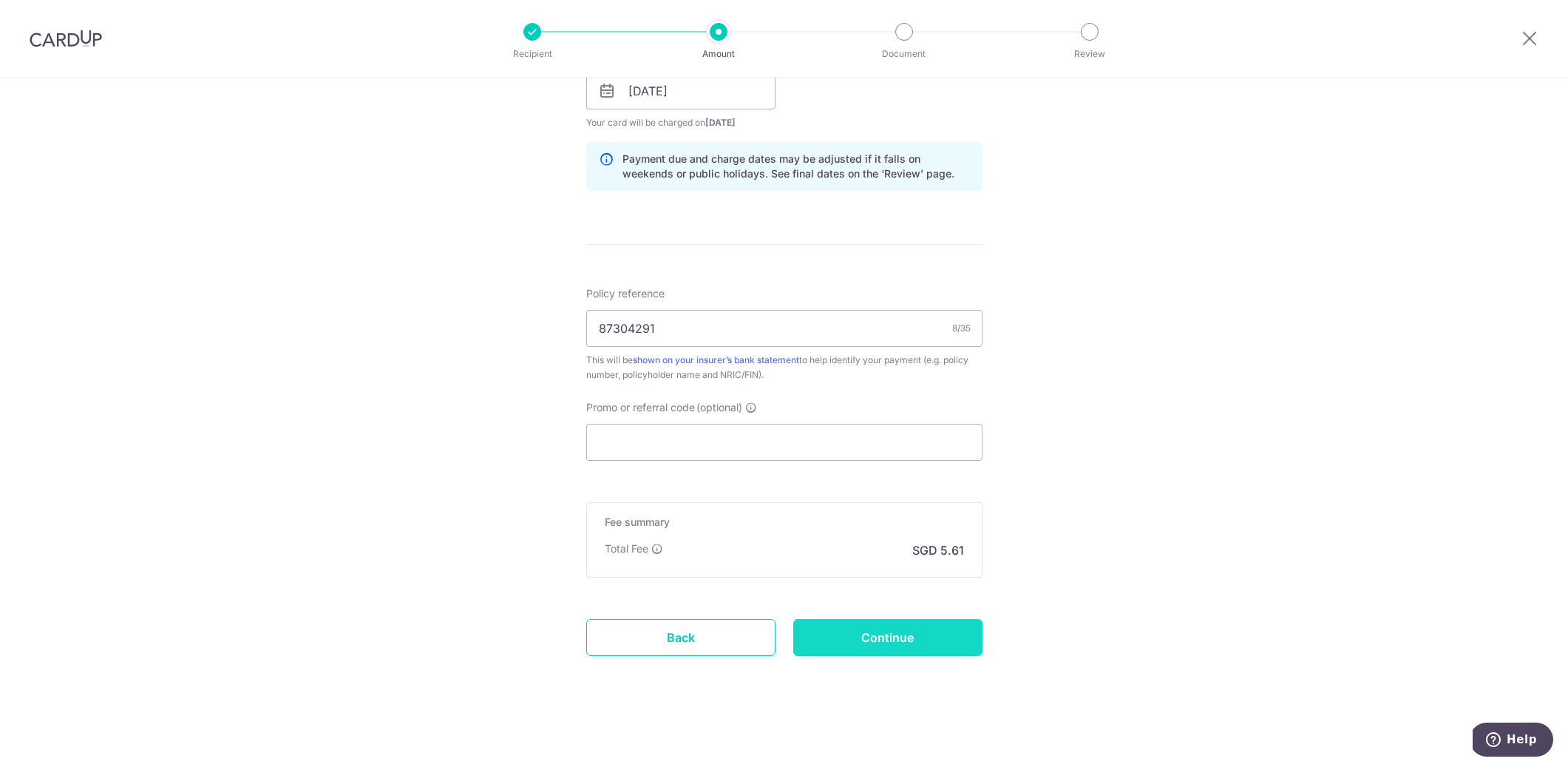
click at [904, 647] on input "Continue" at bounding box center [887, 637] width 189 height 37
type input "Create Schedule"
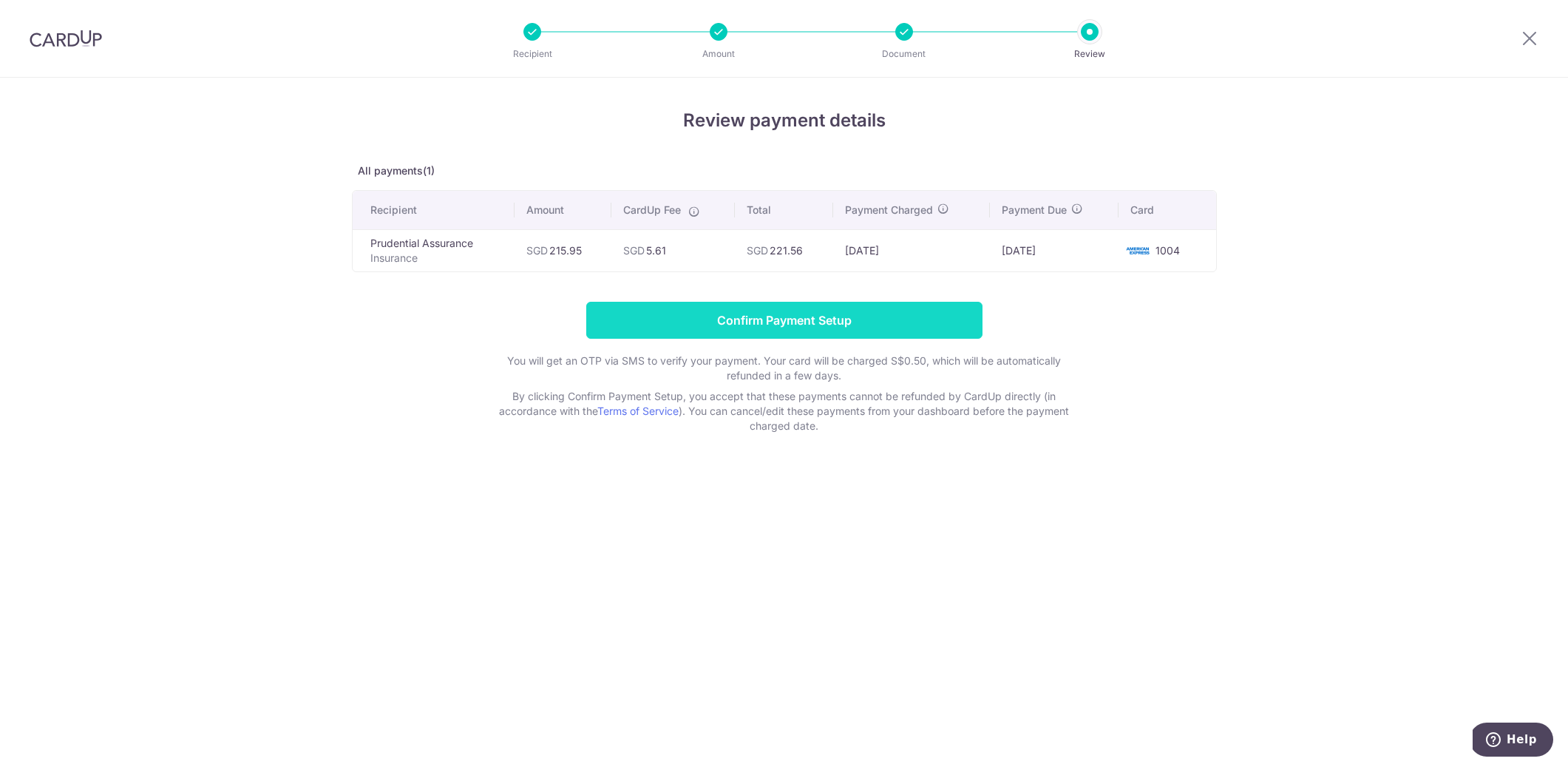
click at [872, 335] on input "Confirm Payment Setup" at bounding box center [784, 320] width 397 height 37
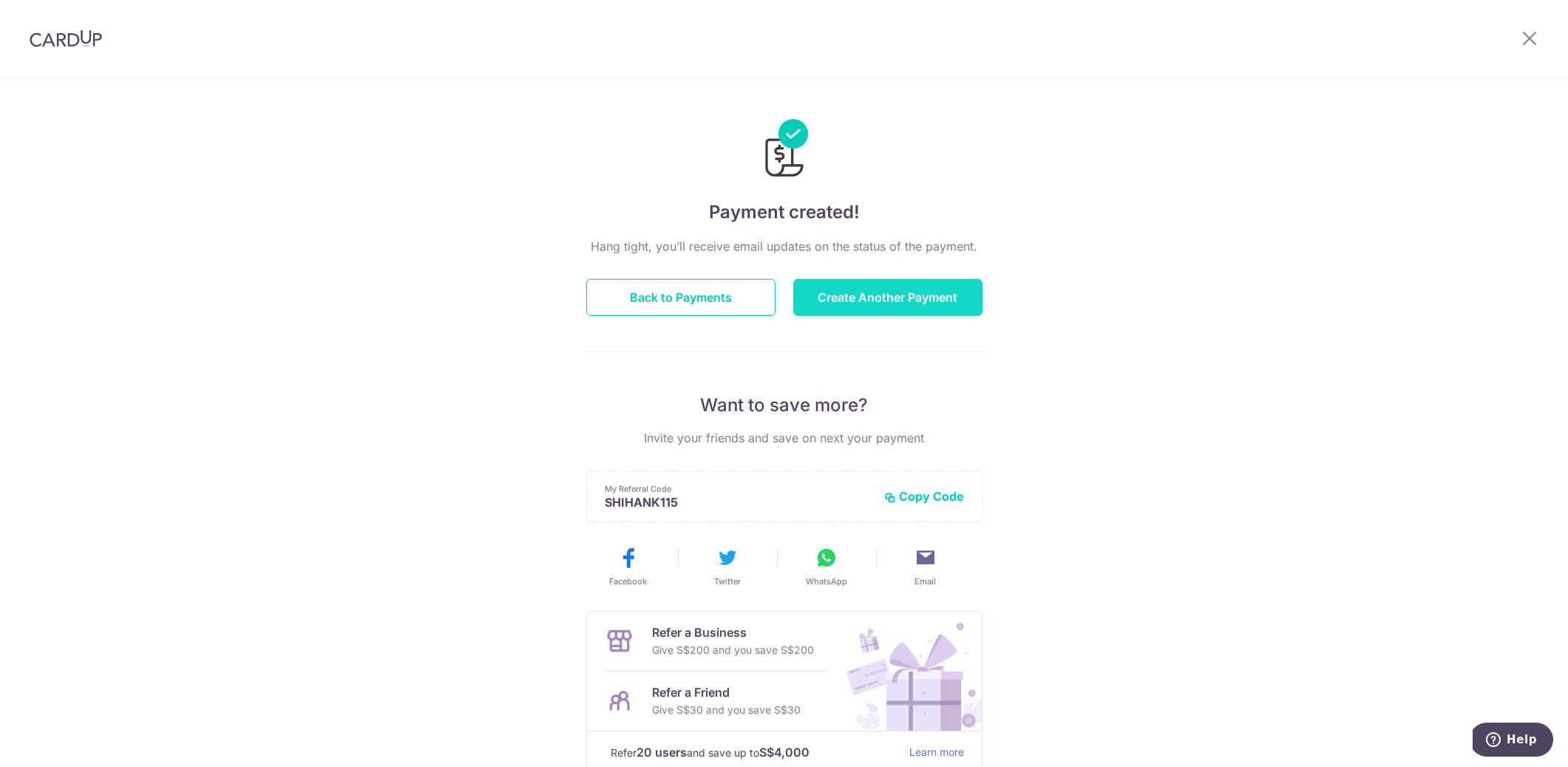
click at [875, 309] on button "Create Another Payment" at bounding box center [887, 297] width 189 height 37
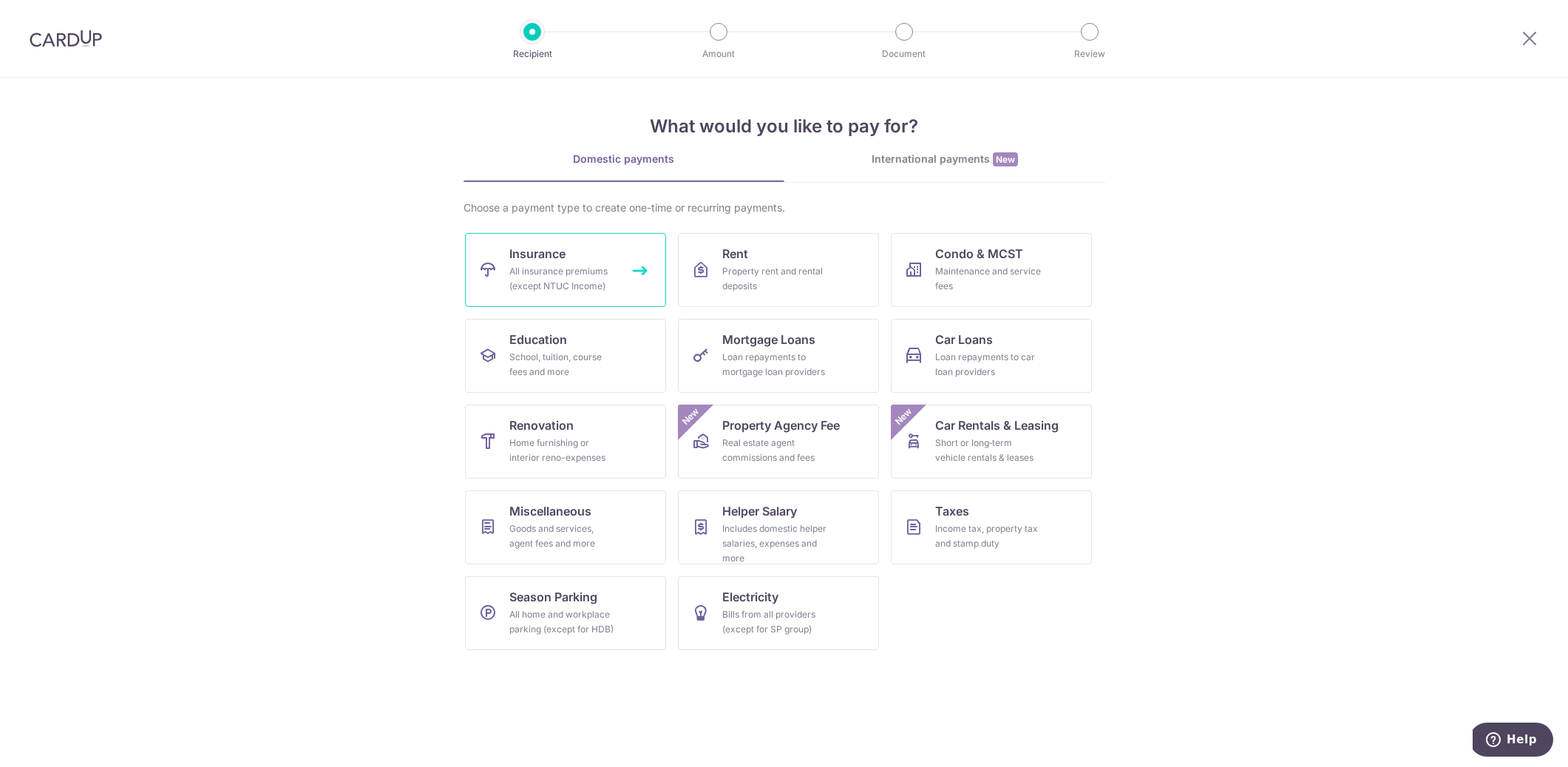
click at [549, 274] on div "All insurance premiums (except NTUC Income)" at bounding box center [562, 279] width 107 height 30
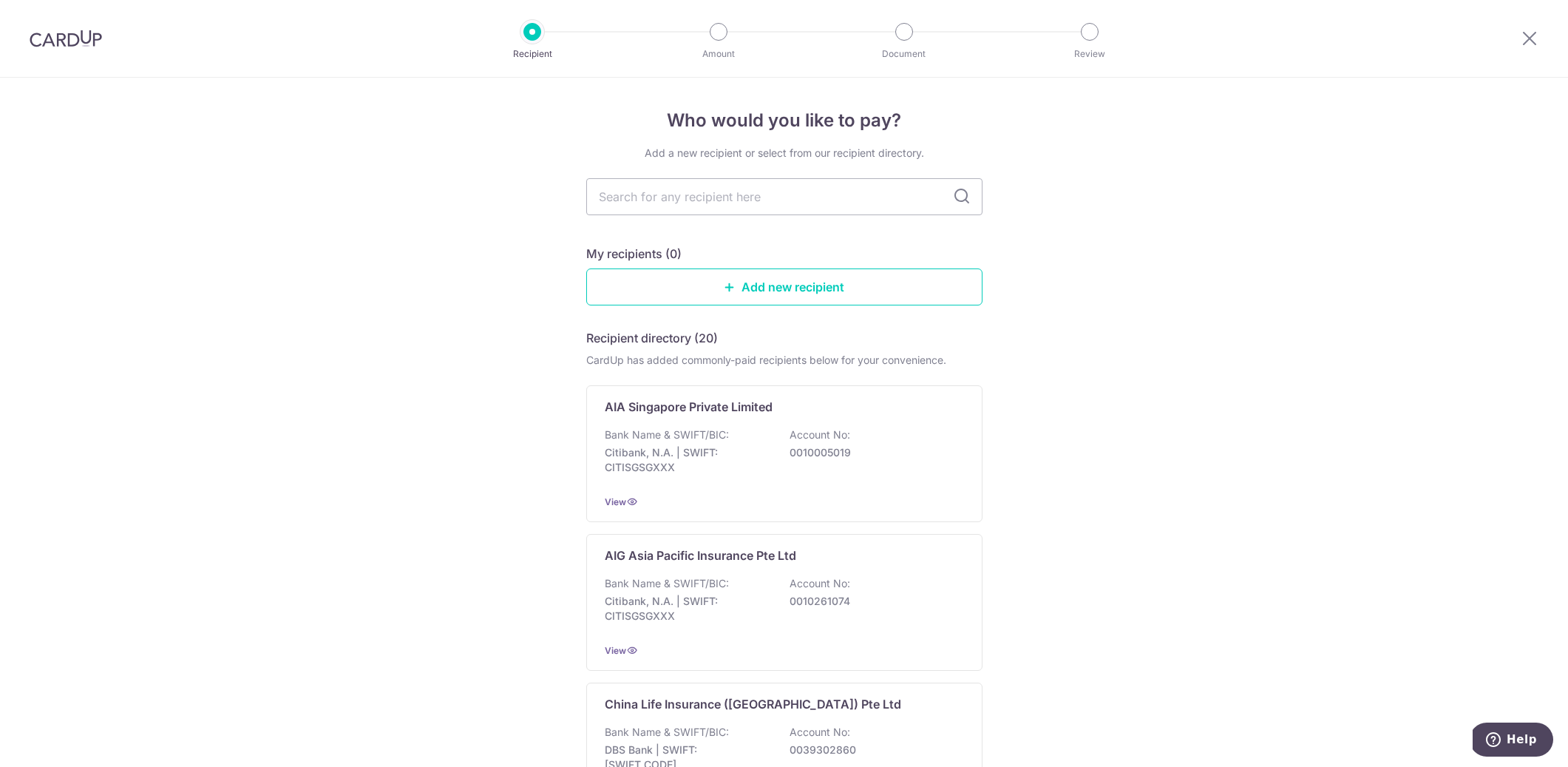
scroll to position [1254, 0]
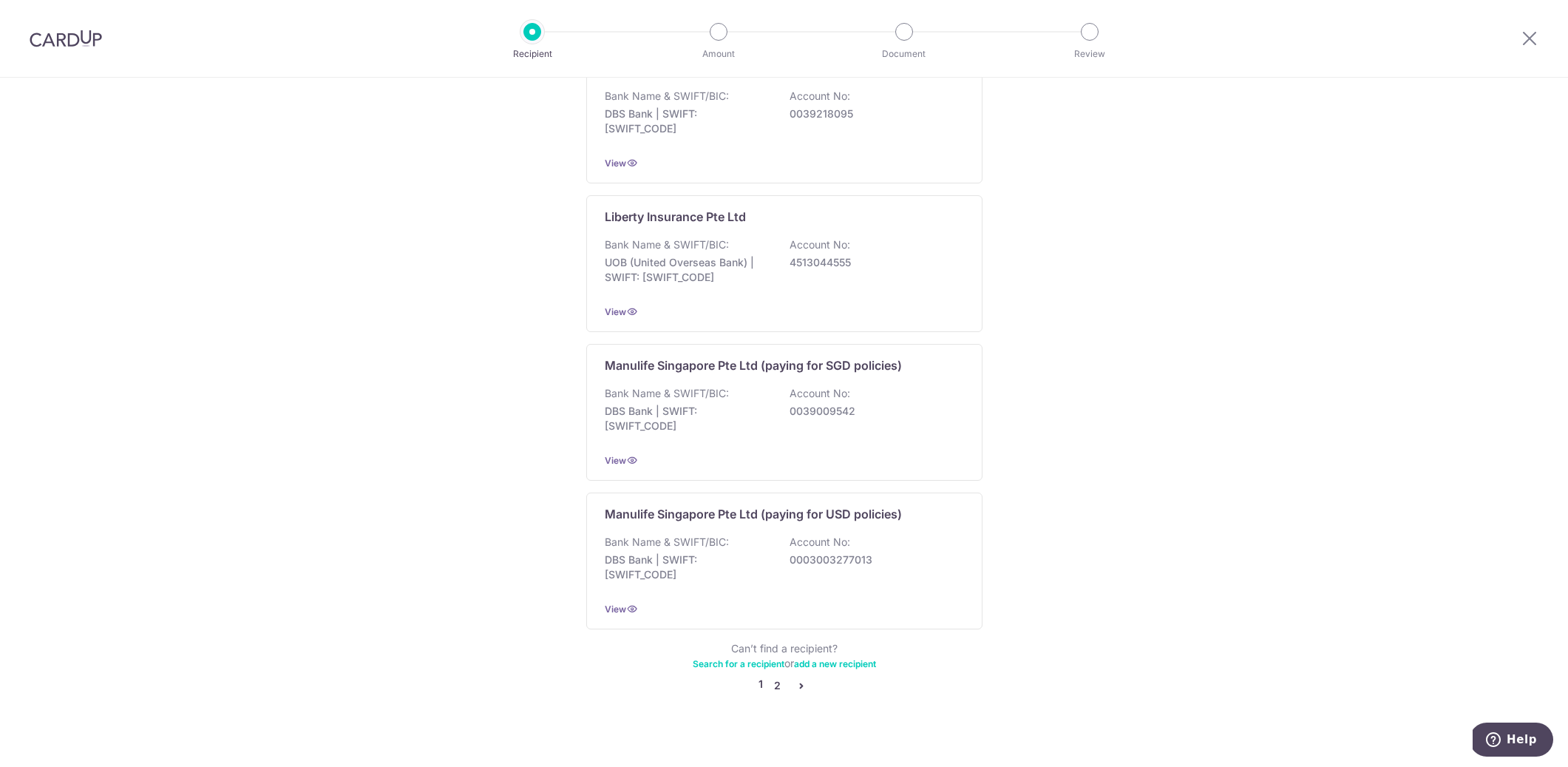
click at [778, 677] on link "2" at bounding box center [778, 686] width 18 height 18
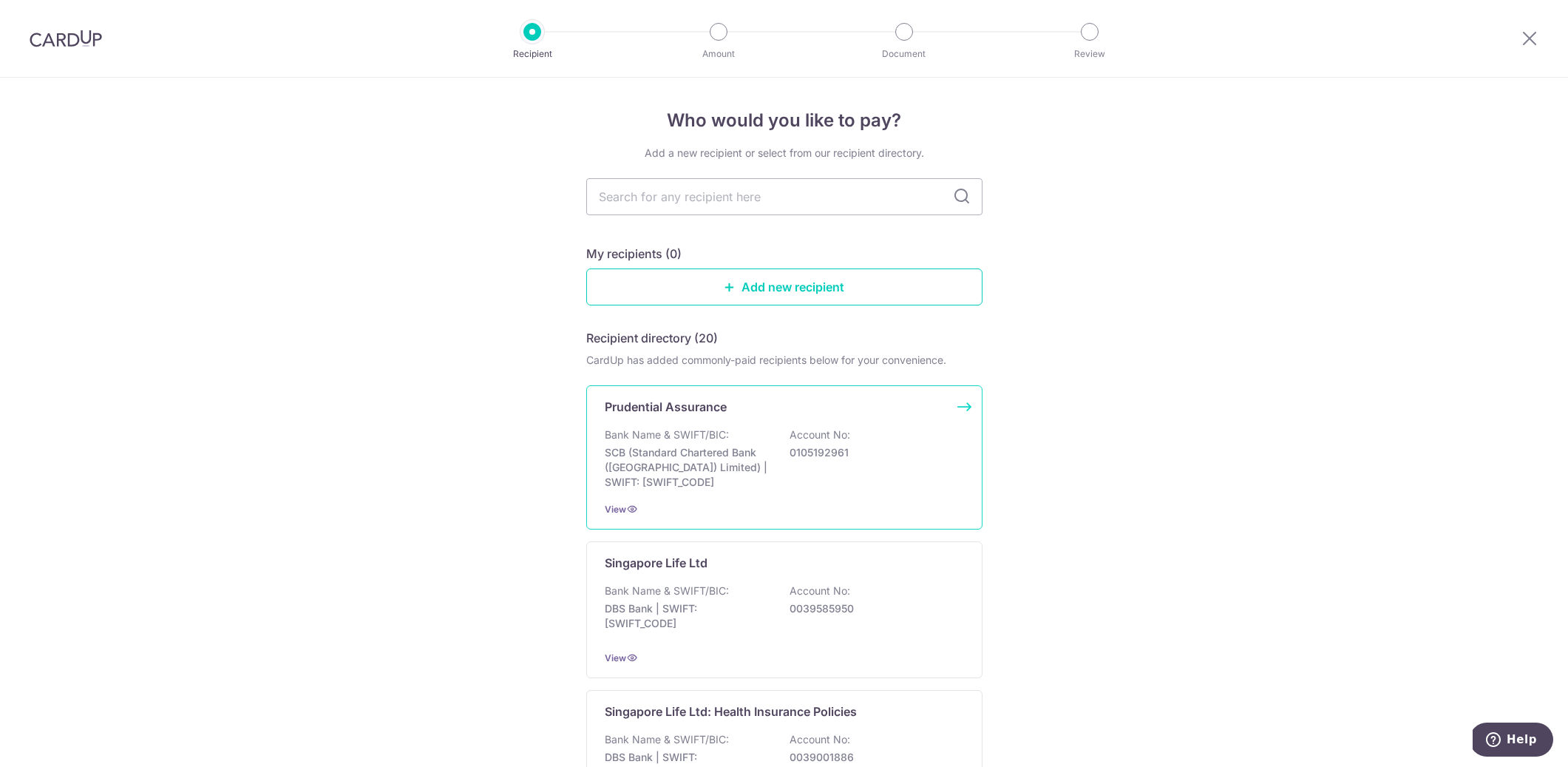
click at [821, 403] on div "Prudential Assurance" at bounding box center [775, 407] width 341 height 18
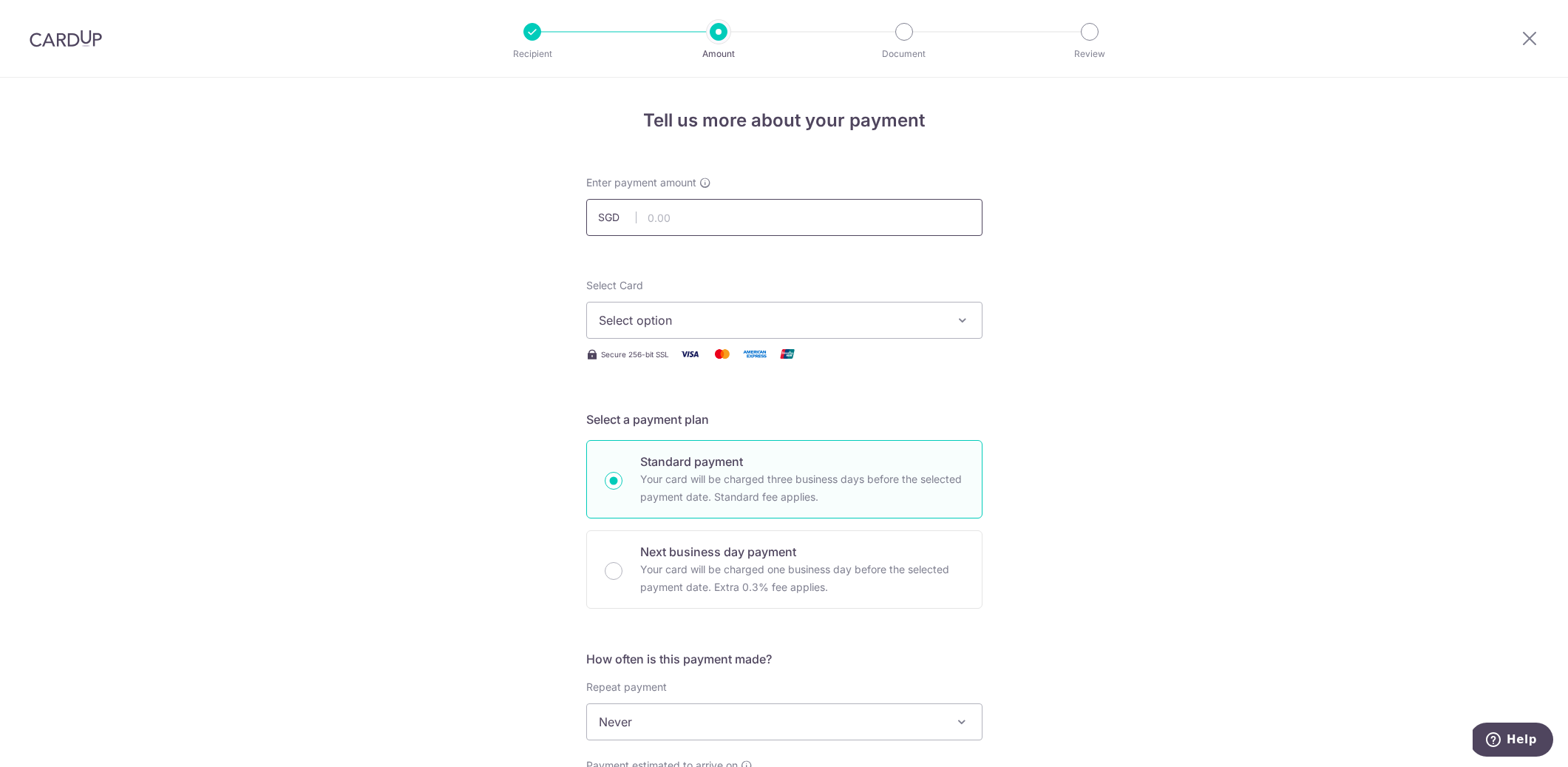
click at [771, 218] on input "text" at bounding box center [784, 217] width 397 height 37
paste input "668"
type input "668.00"
click at [678, 321] on span "Select option" at bounding box center [771, 321] width 345 height 18
drag, startPoint x: 714, startPoint y: 426, endPoint x: 713, endPoint y: 401, distance: 25.0
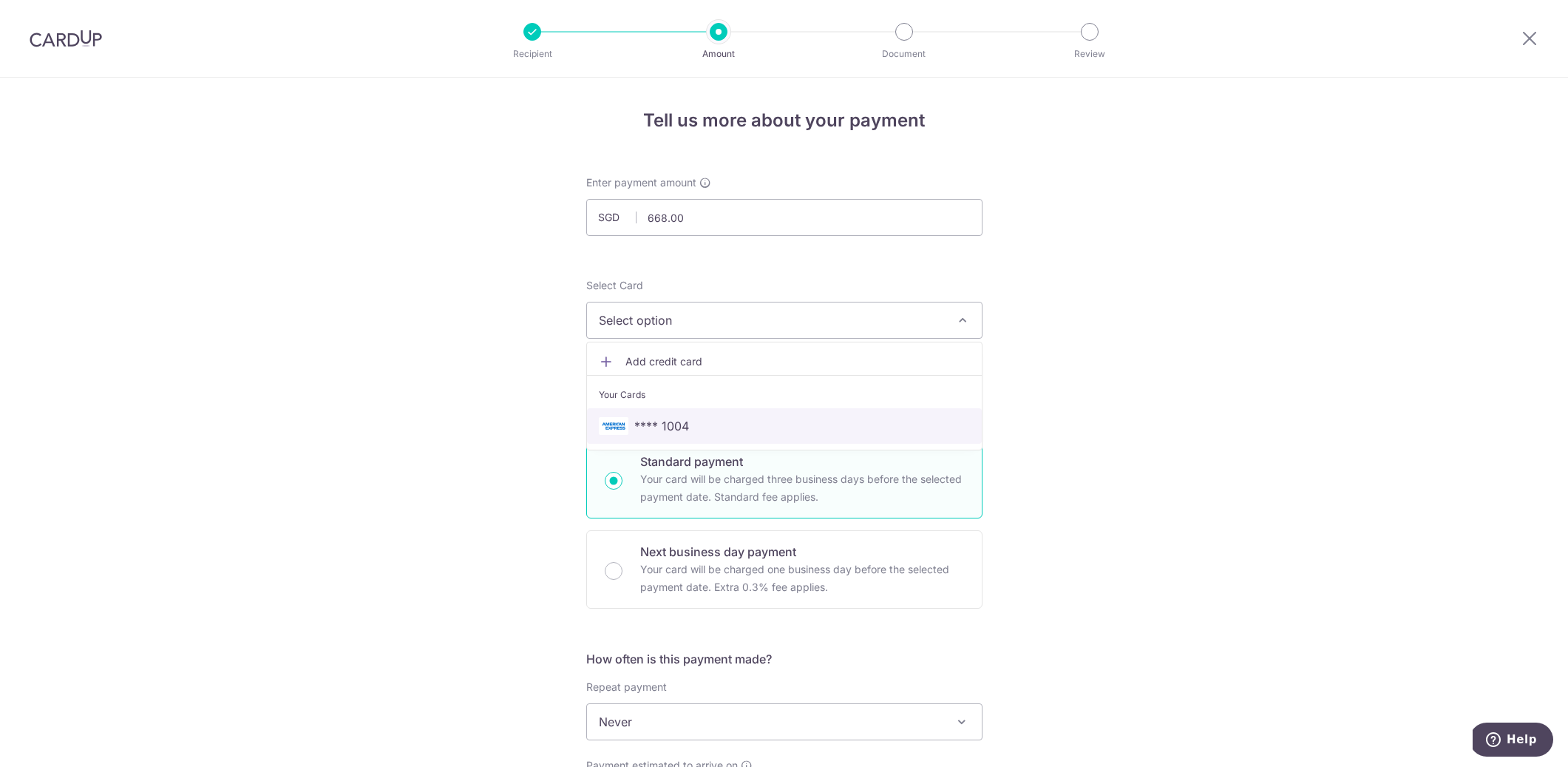
click at [714, 426] on span "**** 1004" at bounding box center [784, 427] width 372 height 18
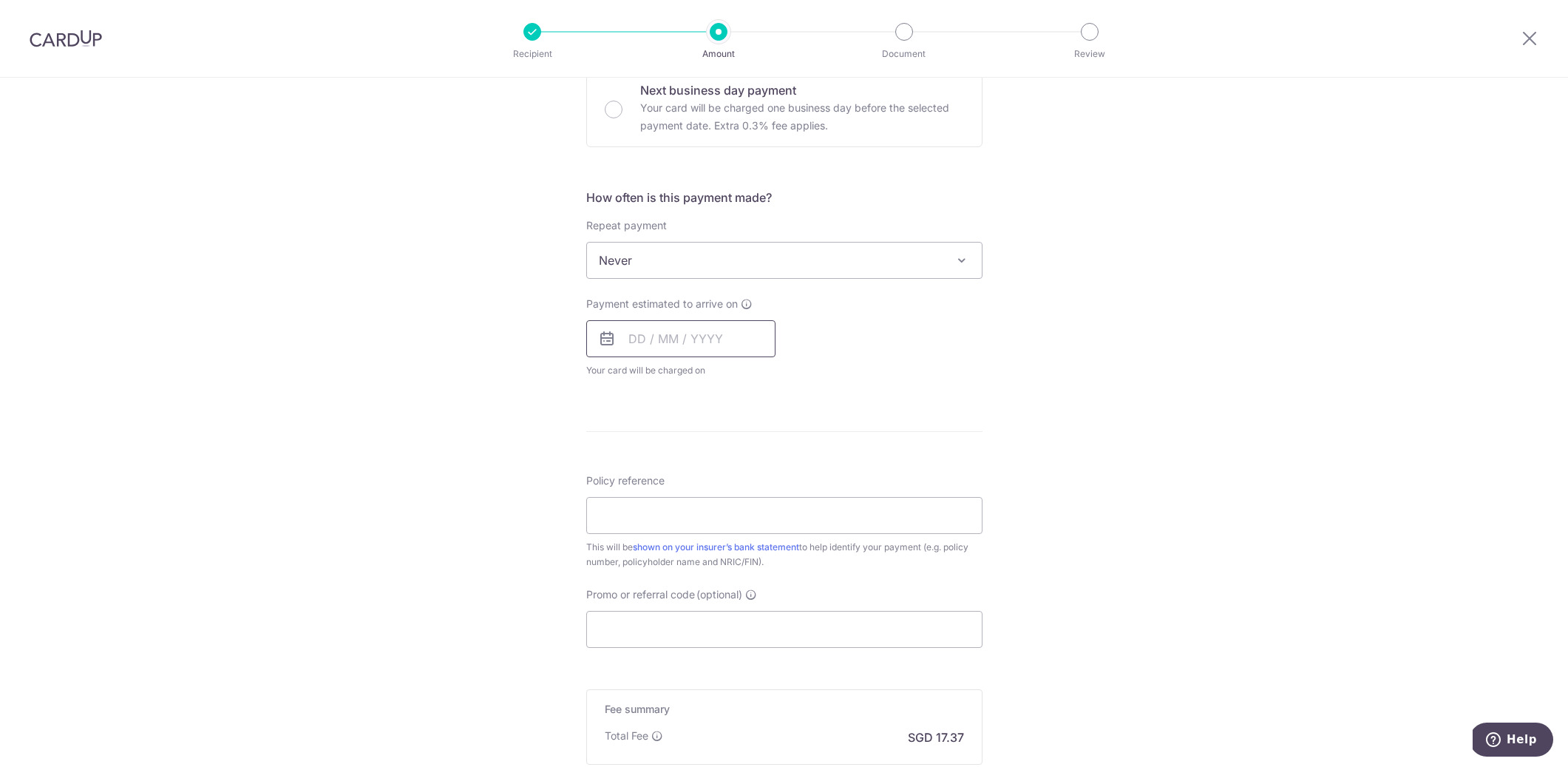
scroll to position [470, 0]
click at [677, 337] on input "text" at bounding box center [681, 330] width 189 height 37
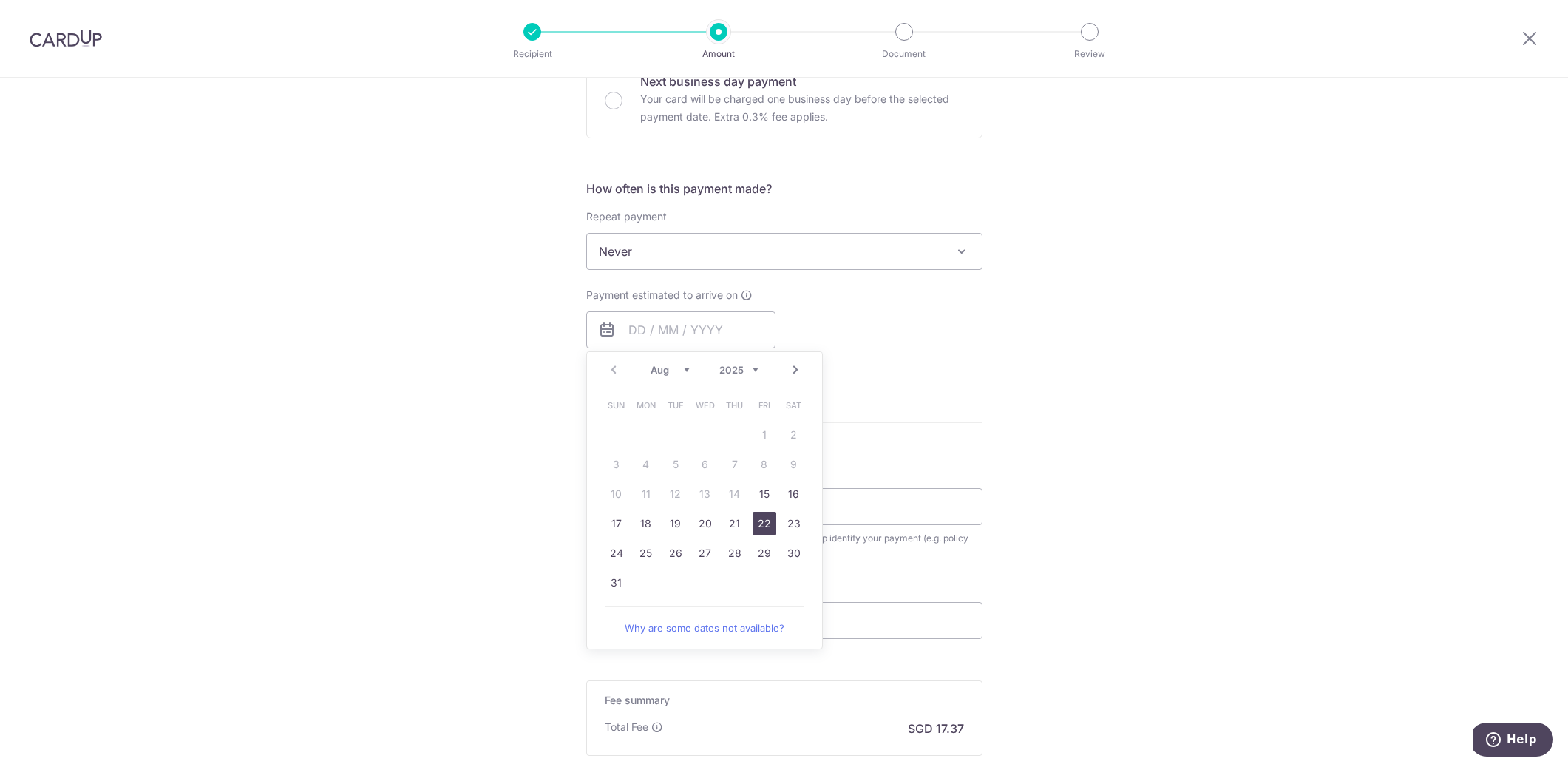
click at [769, 516] on link "22" at bounding box center [765, 523] width 23 height 23
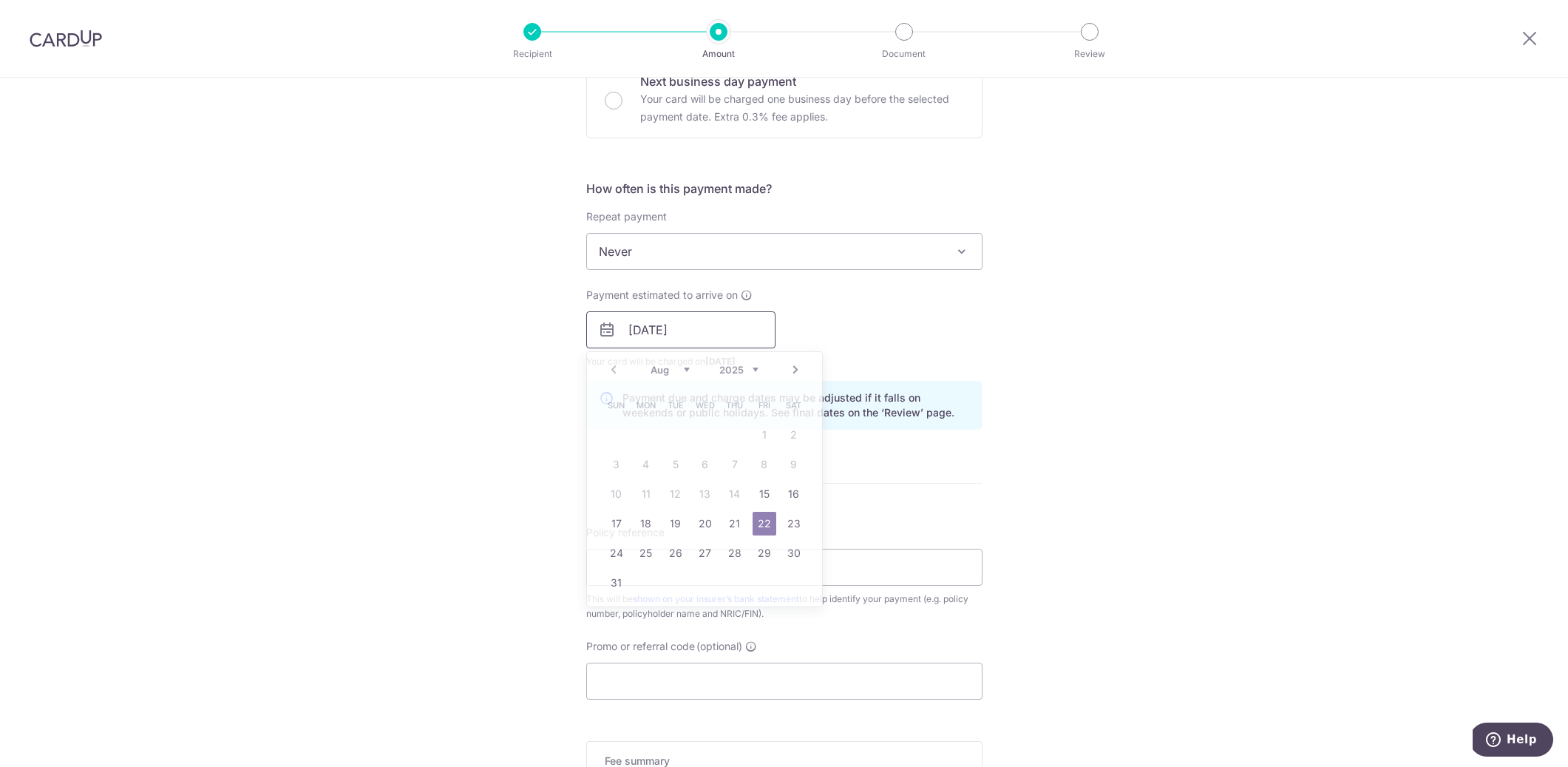
click at [690, 335] on input "22/08/2025" at bounding box center [681, 330] width 189 height 37
click at [1058, 327] on div "Tell us more about your payment Enter payment amount SGD 668.00 668.00 Select C…" at bounding box center [784, 306] width 1568 height 1399
click at [681, 329] on input "22/08/2025" at bounding box center [681, 330] width 189 height 37
click at [655, 553] on link "25" at bounding box center [646, 553] width 23 height 23
click at [1007, 461] on div "Tell us more about your payment Enter payment amount SGD 668.00 668.00 Select C…" at bounding box center [784, 306] width 1568 height 1399
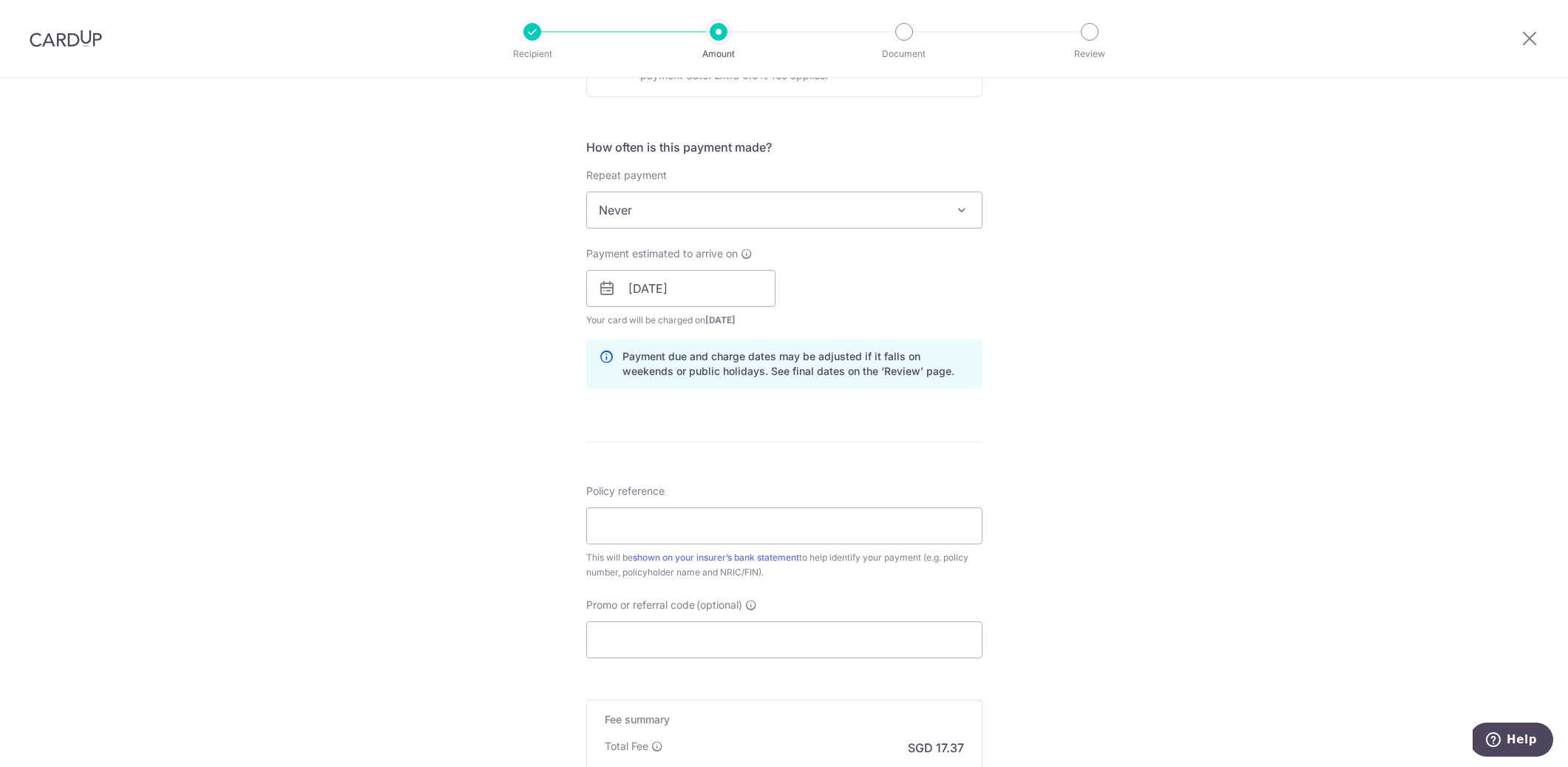
scroll to position [481, 0]
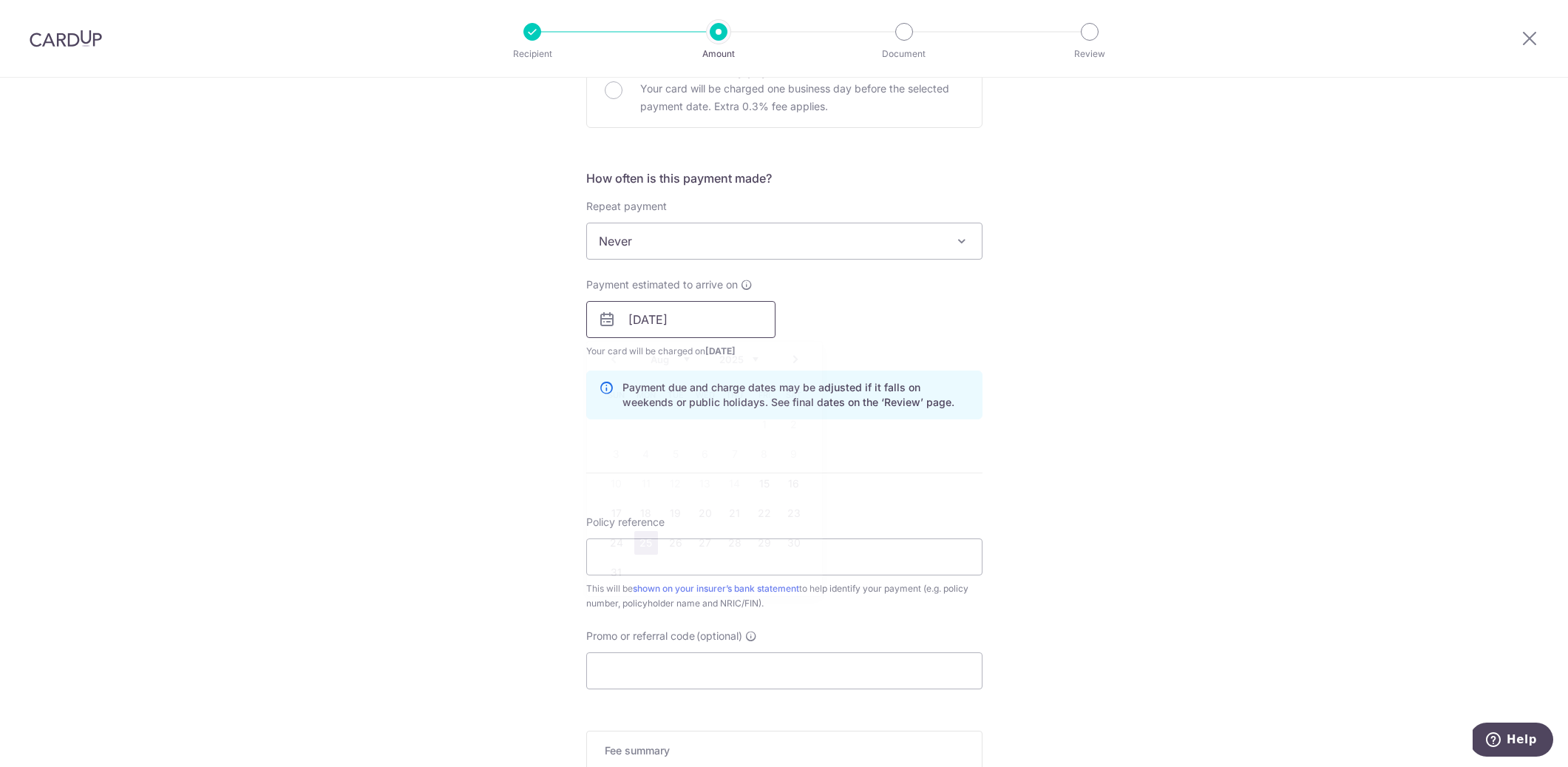
click at [727, 317] on input "25/08/2025" at bounding box center [681, 319] width 189 height 37
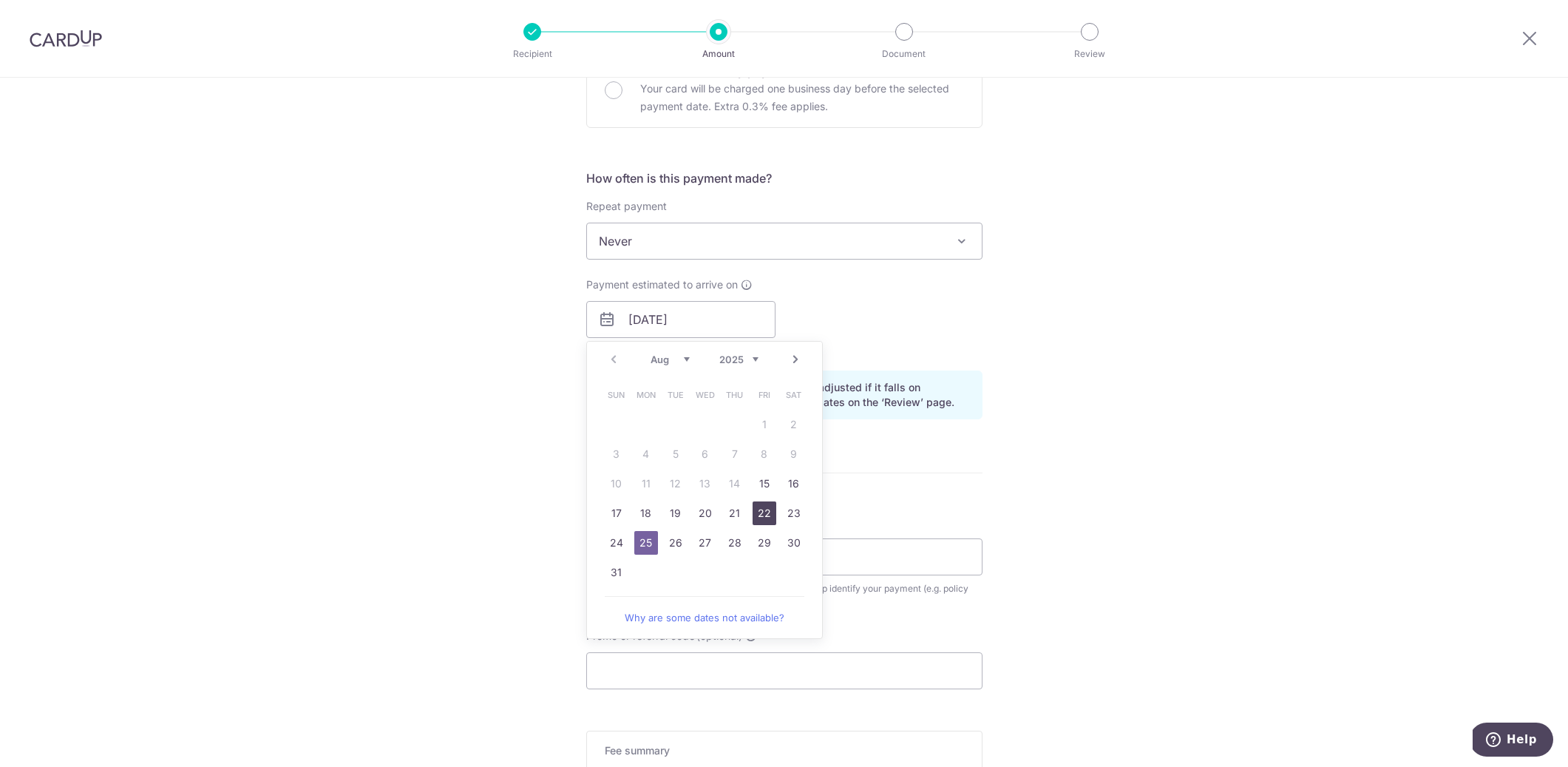
click at [766, 517] on link "22" at bounding box center [765, 513] width 23 height 23
type input "22/08/2025"
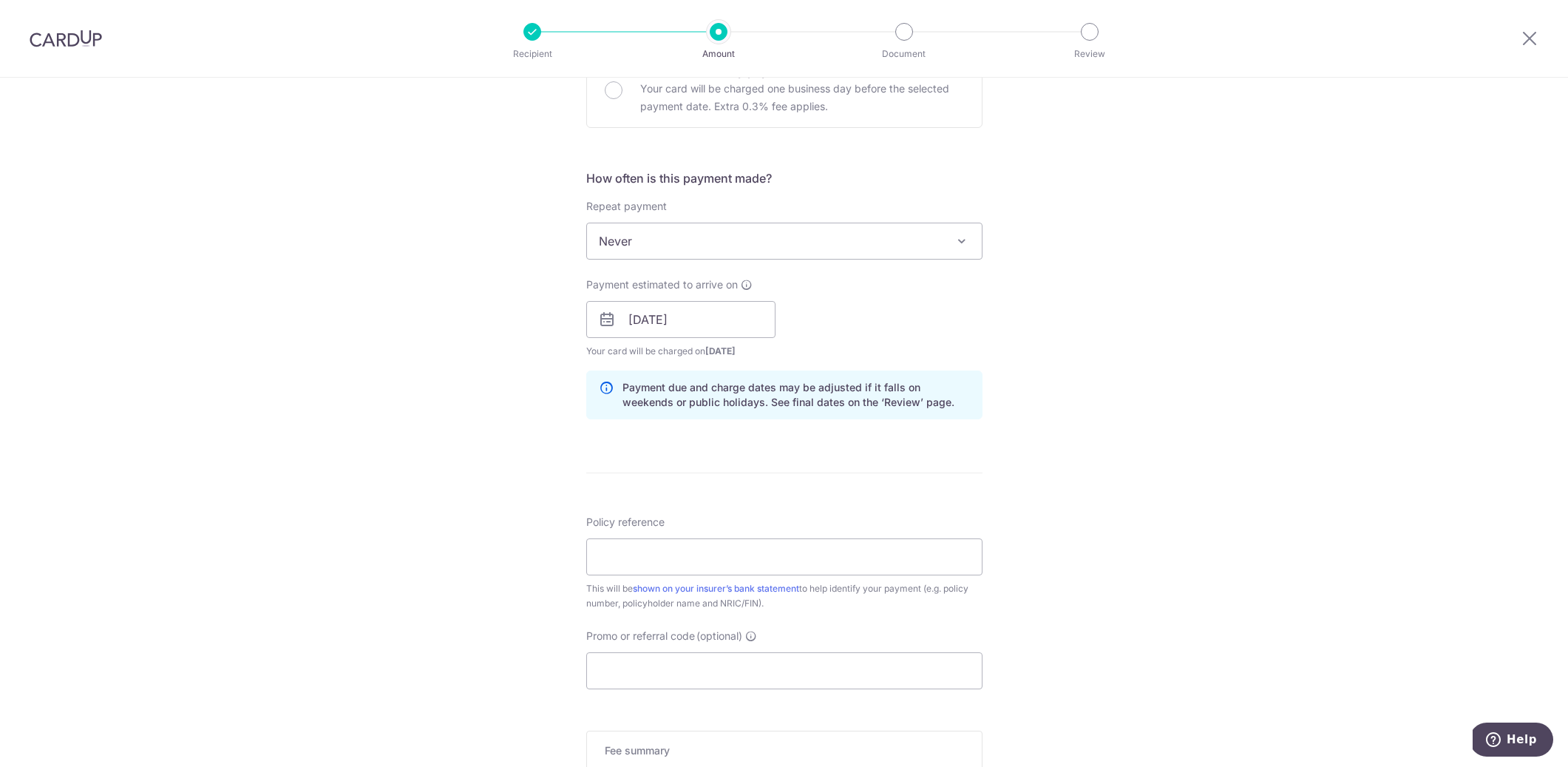
click at [1052, 431] on div "Tell us more about your payment Enter payment amount SGD 668.00 668.00 Select C…" at bounding box center [784, 296] width 1568 height 1399
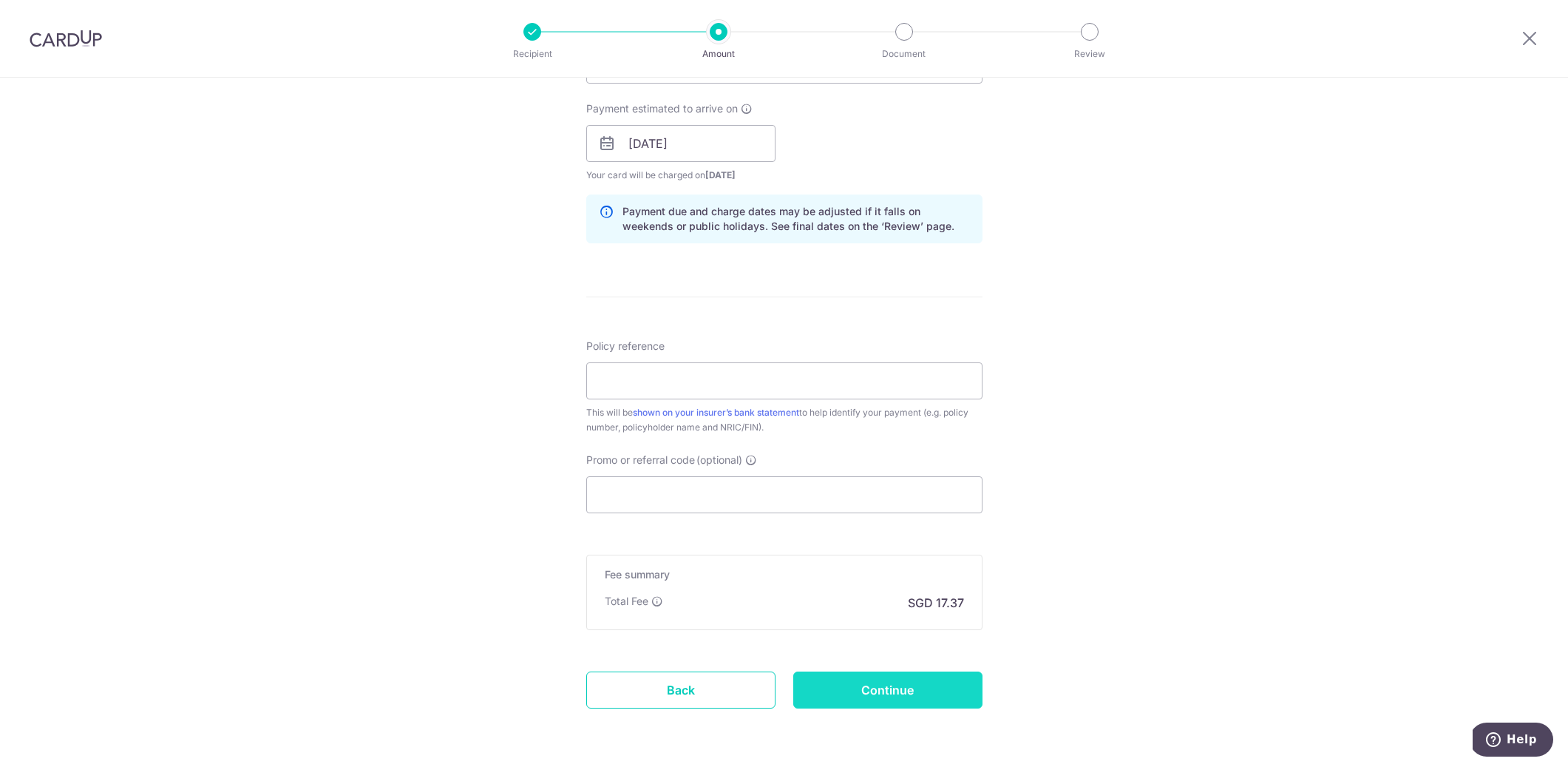
scroll to position [666, 0]
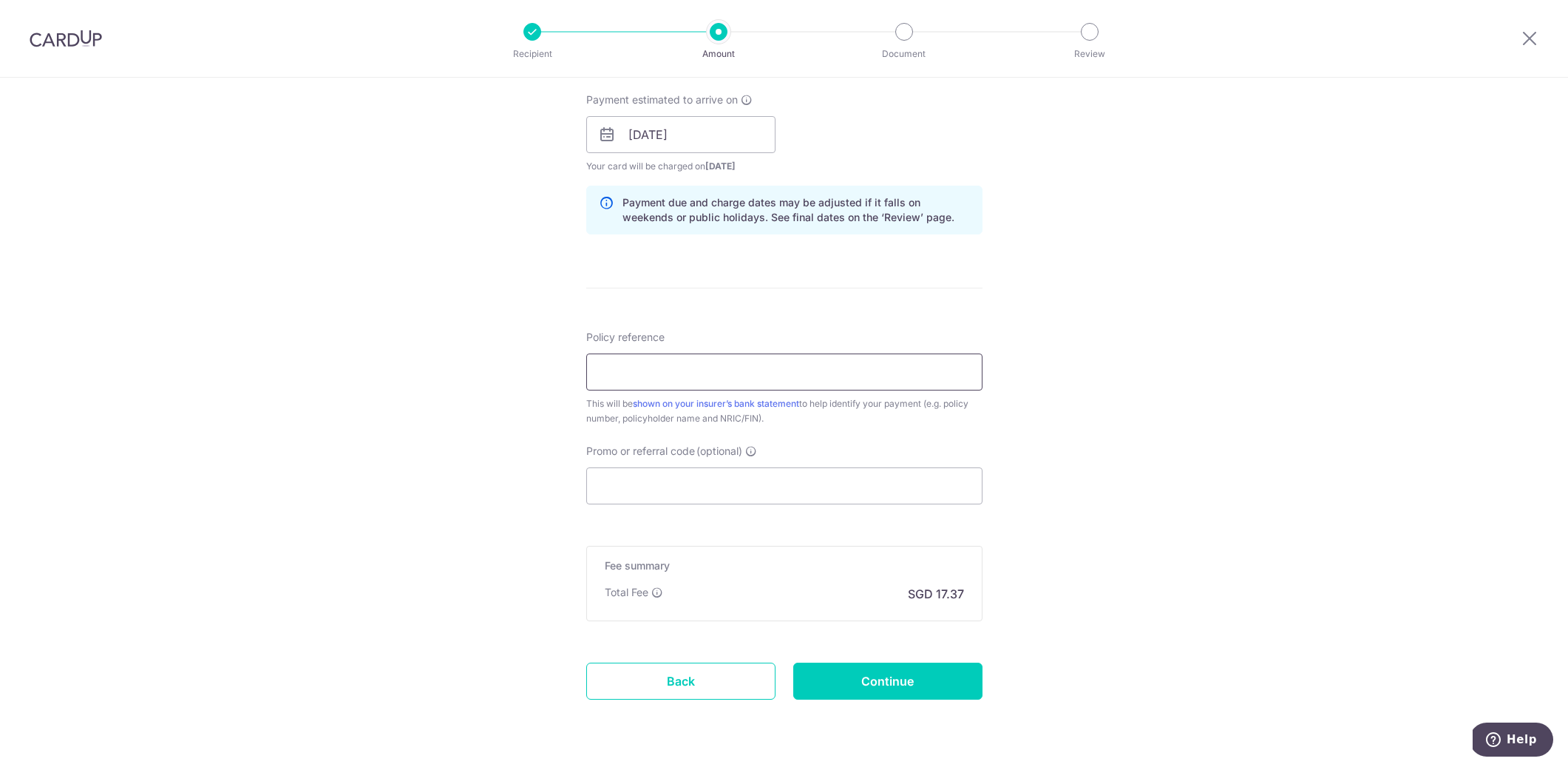
click at [714, 362] on input "Policy reference" at bounding box center [784, 372] width 397 height 37
paste input "A1516601"
type input "A1516601"
click at [1042, 418] on div "Tell us more about your payment Enter payment amount SGD 668.00 668.00 Select C…" at bounding box center [784, 111] width 1568 height 1399
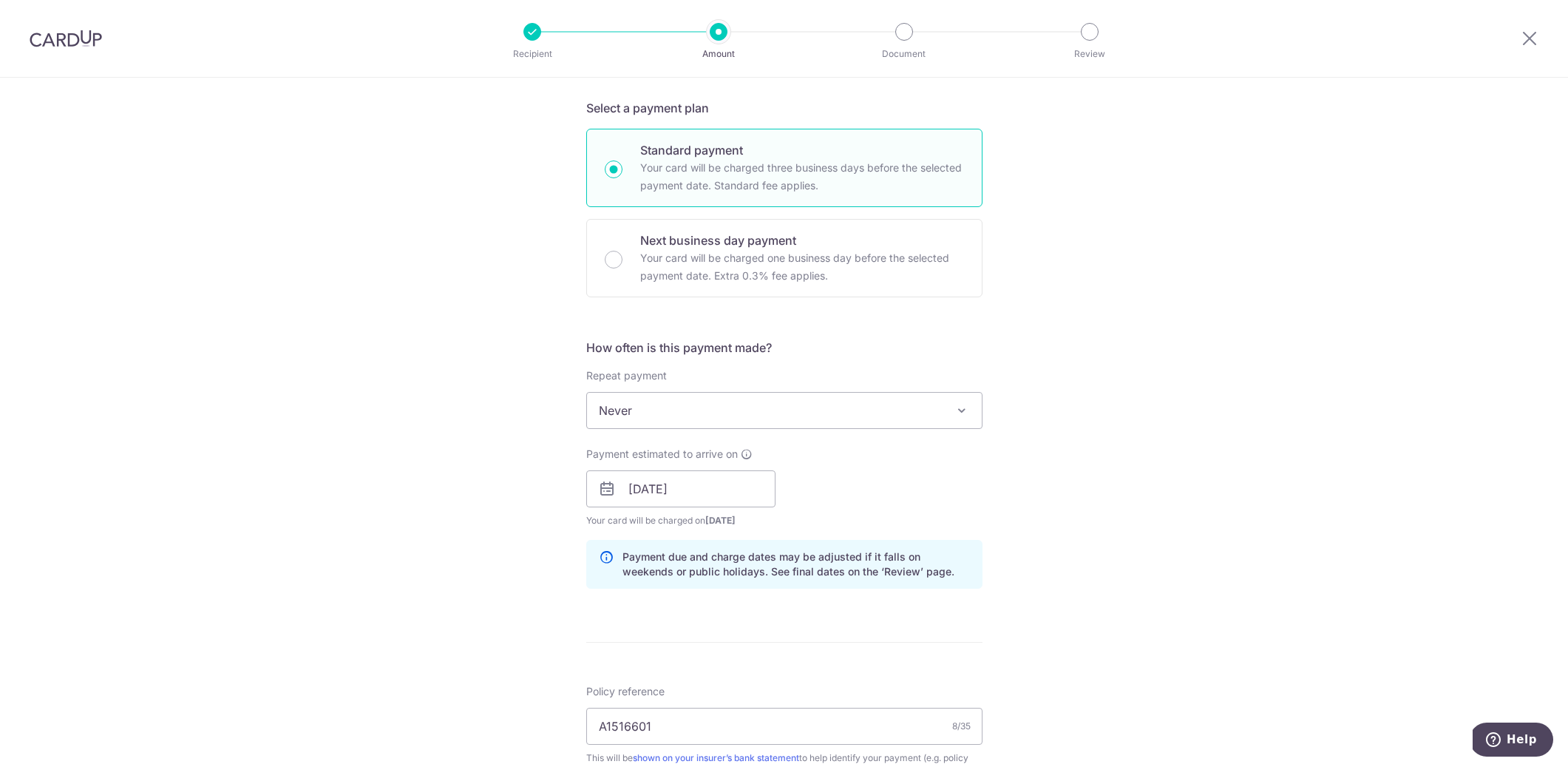
scroll to position [710, 0]
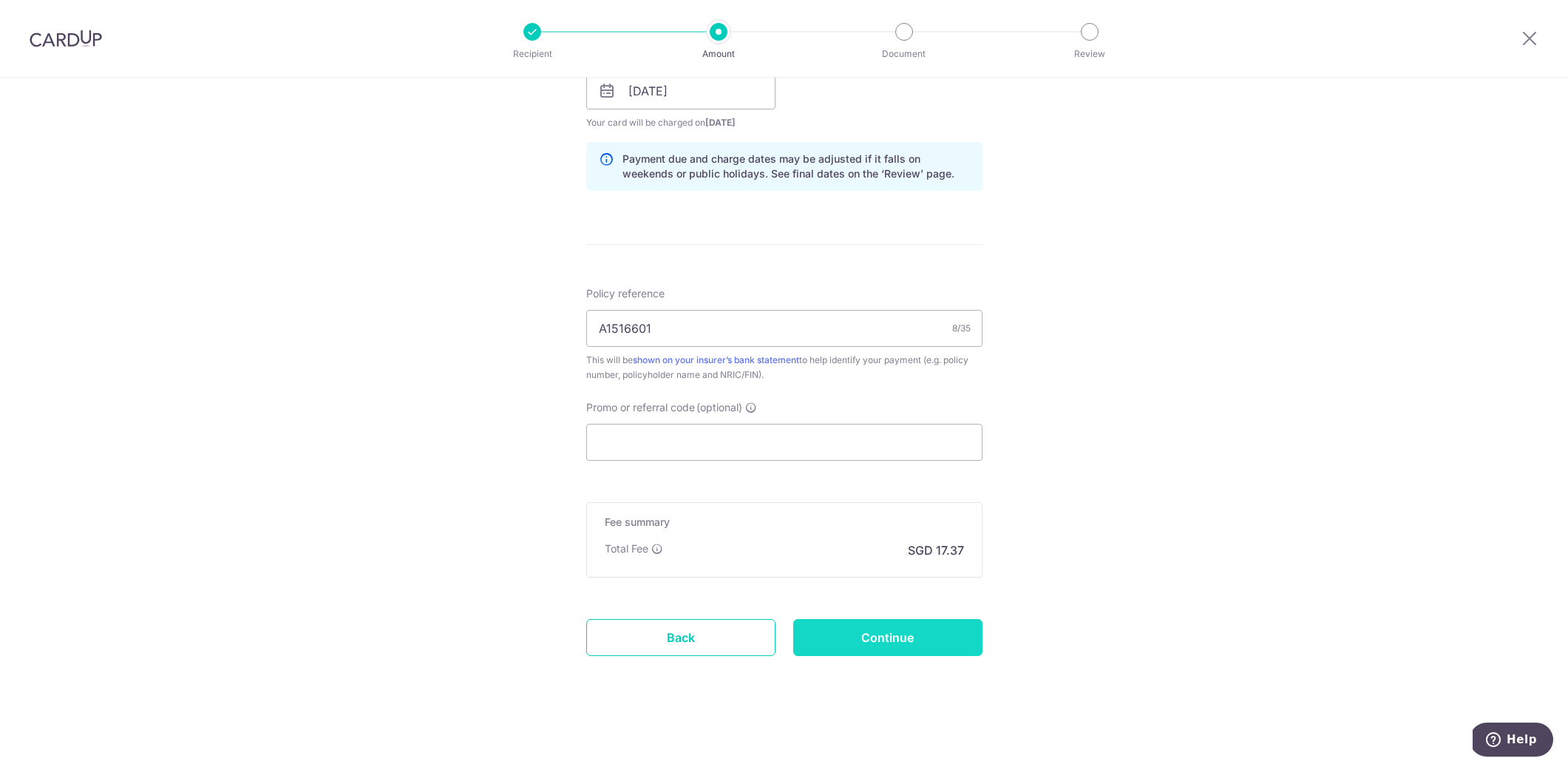
click at [927, 648] on input "Continue" at bounding box center [887, 637] width 189 height 37
type input "Create Schedule"
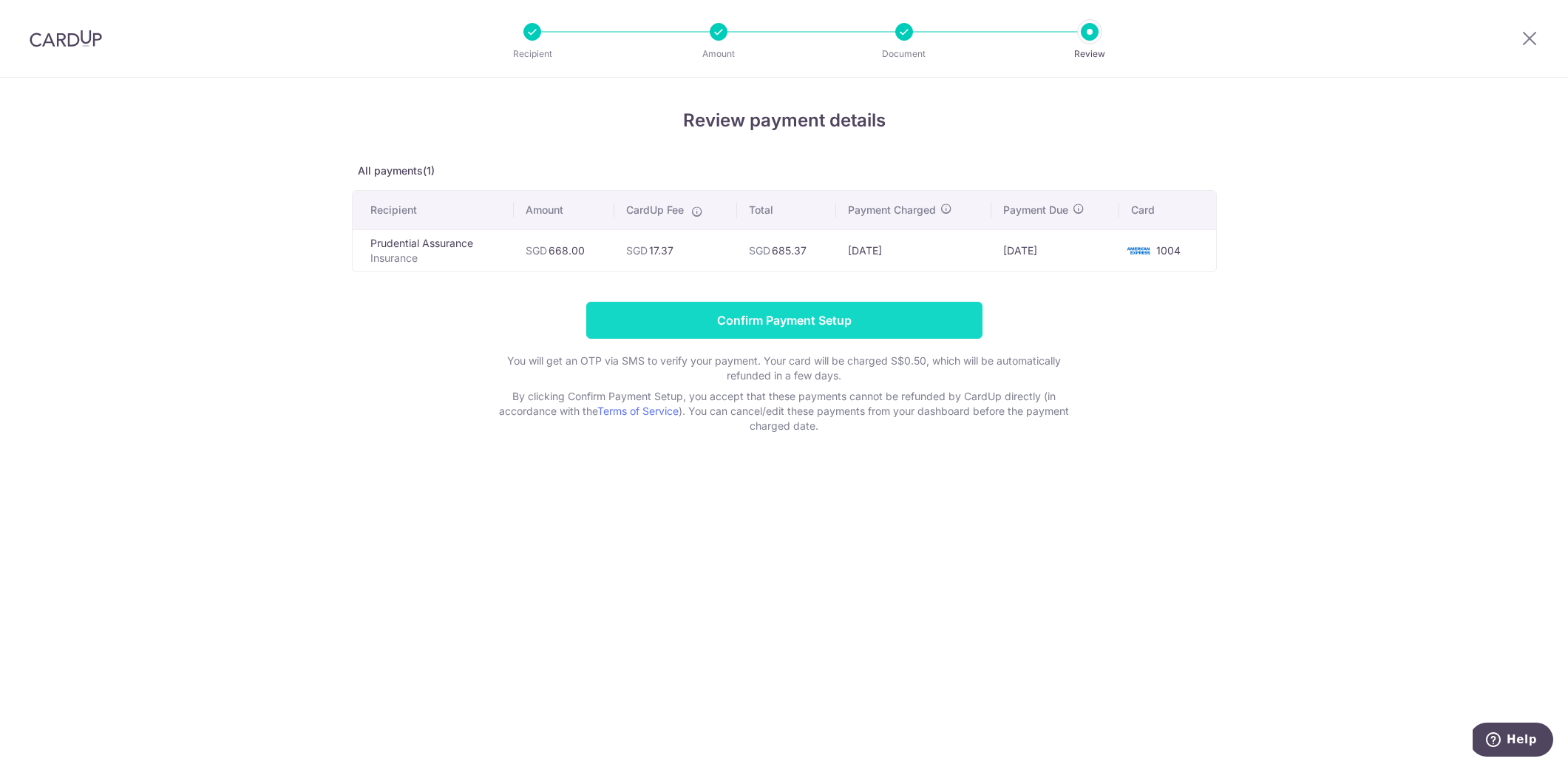
click at [841, 333] on input "Confirm Payment Setup" at bounding box center [784, 320] width 397 height 37
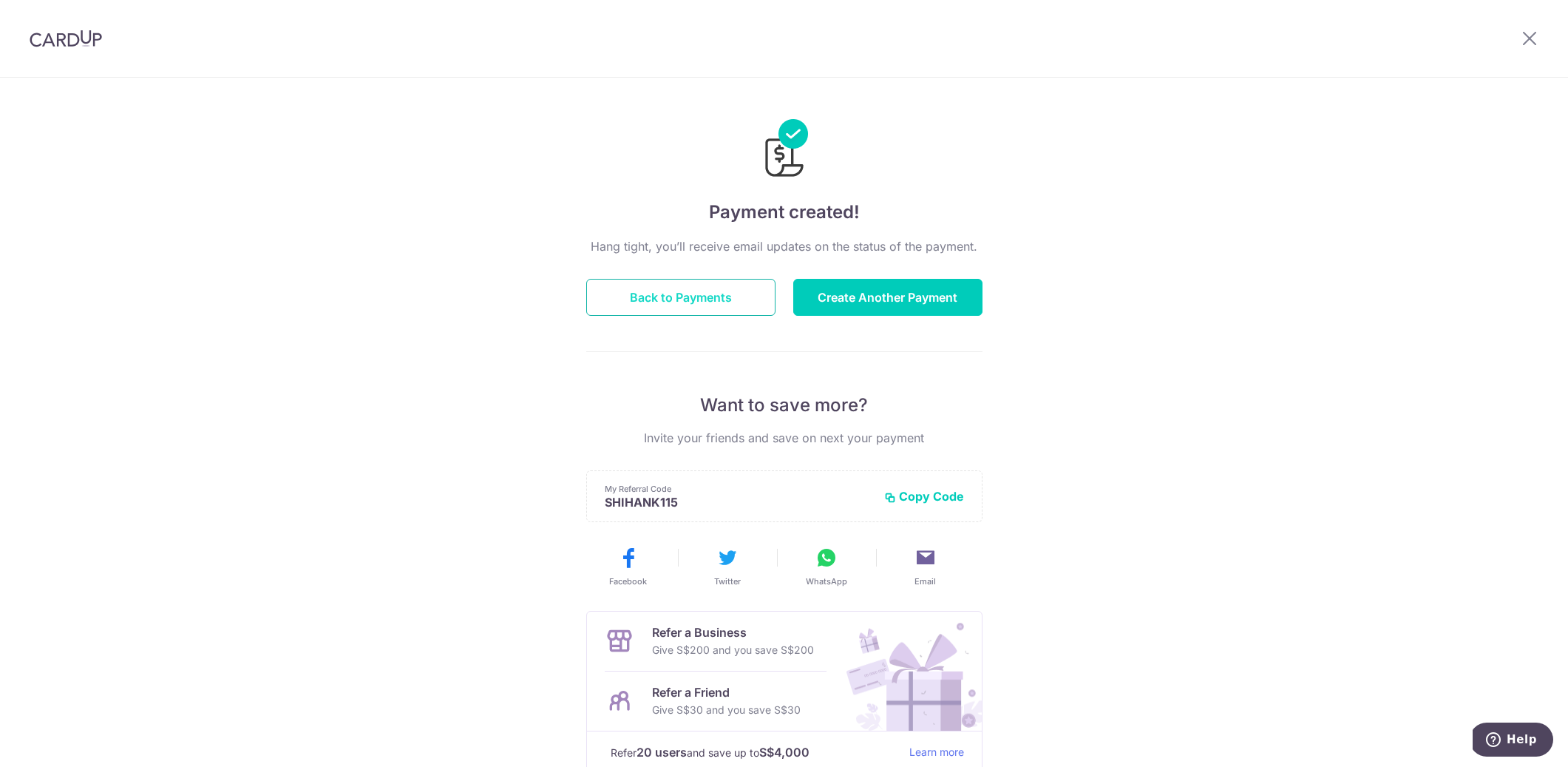
click at [609, 299] on button "Back to Payments" at bounding box center [681, 297] width 189 height 37
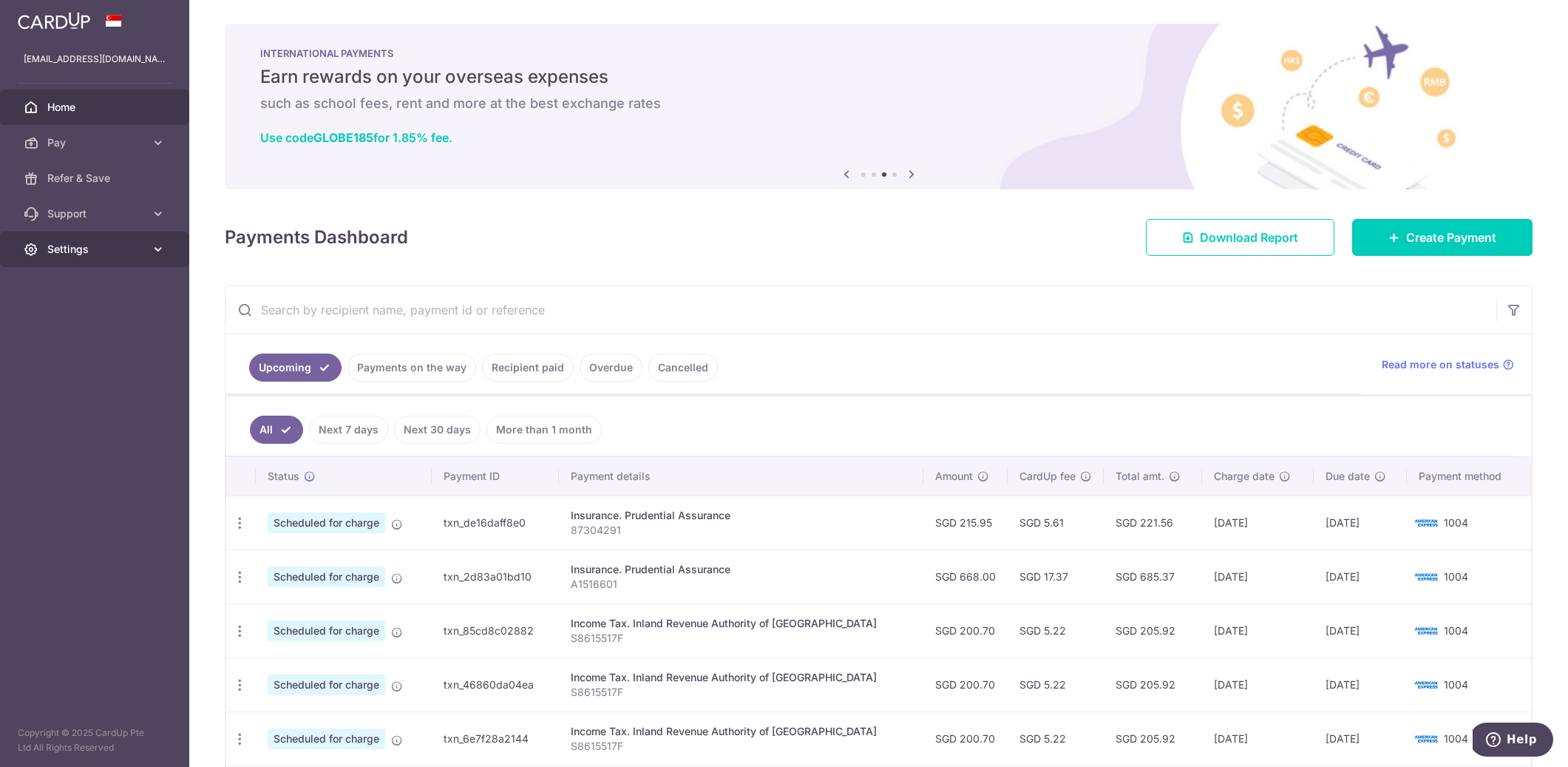
click at [74, 254] on span "Settings" at bounding box center [96, 249] width 98 height 15
click at [76, 332] on link "Logout" at bounding box center [94, 321] width 189 height 36
